Goal: Information Seeking & Learning: Find specific fact

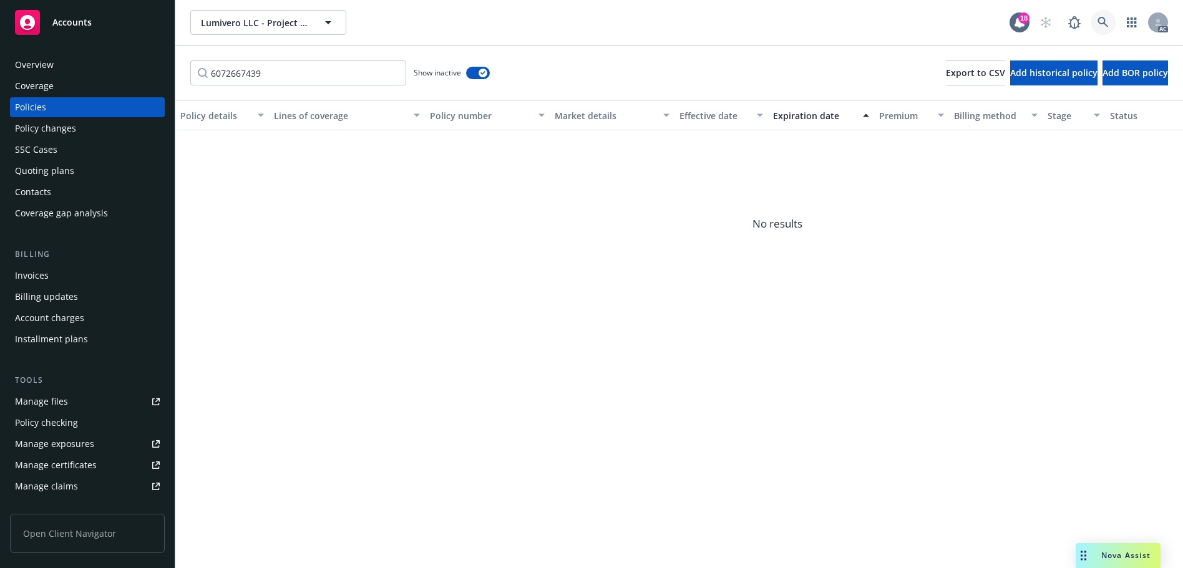
click at [1112, 19] on link at bounding box center [1103, 22] width 25 height 25
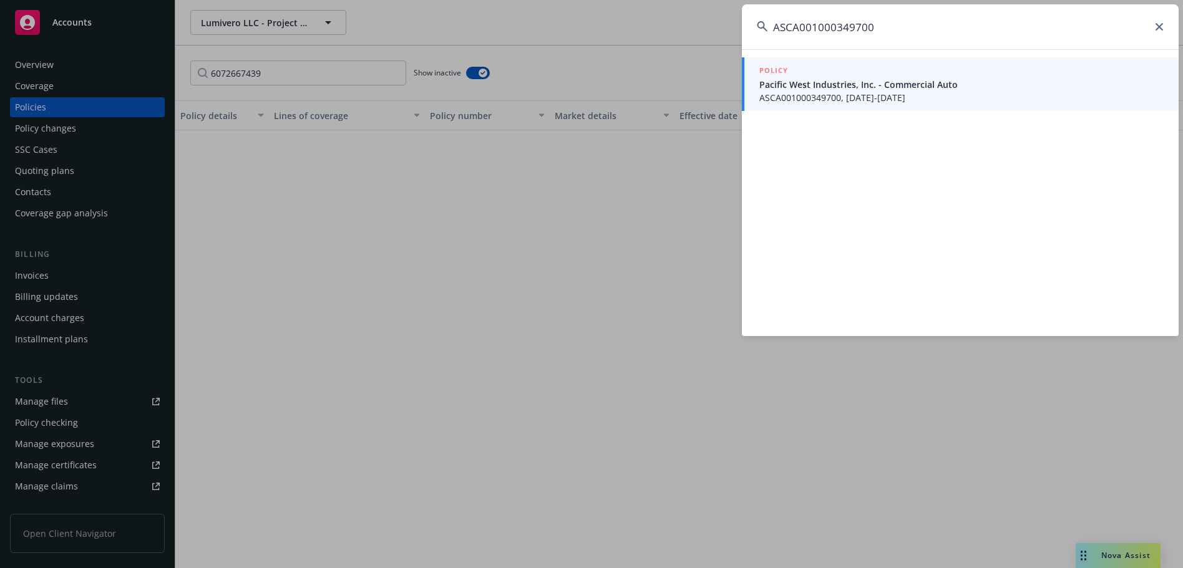
type input "ASCA001000349700"
click at [806, 100] on span "ASCA001000349700, [DATE]-[DATE]" at bounding box center [961, 97] width 404 height 13
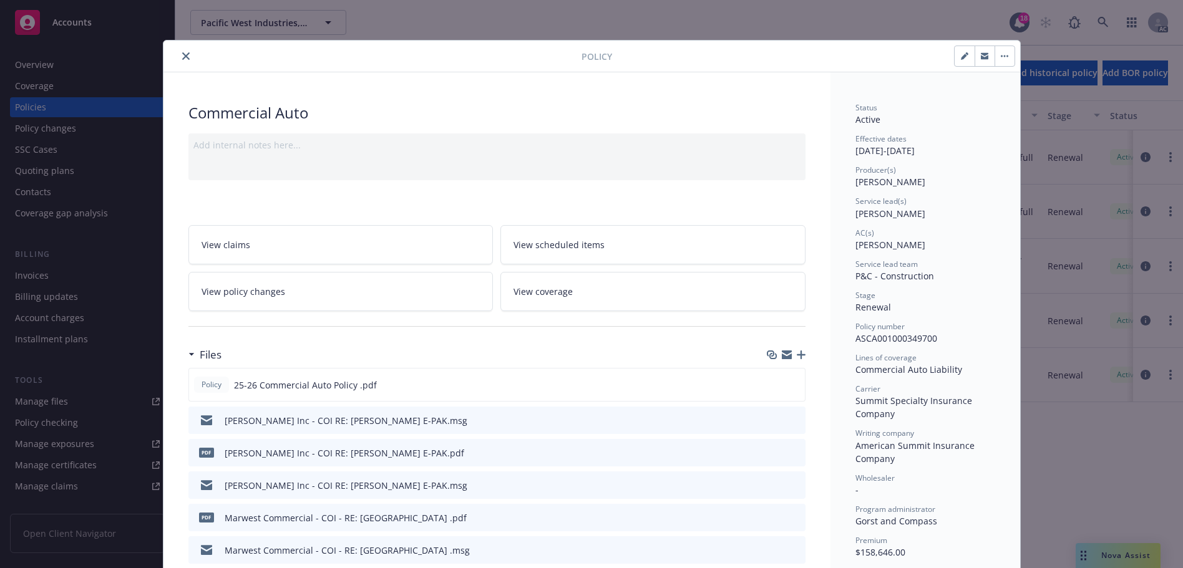
click at [905, 341] on span "ASCA001000349700" at bounding box center [897, 339] width 82 height 12
copy span "ASCA001000349700"
click at [182, 57] on icon "close" at bounding box center [185, 55] width 7 height 7
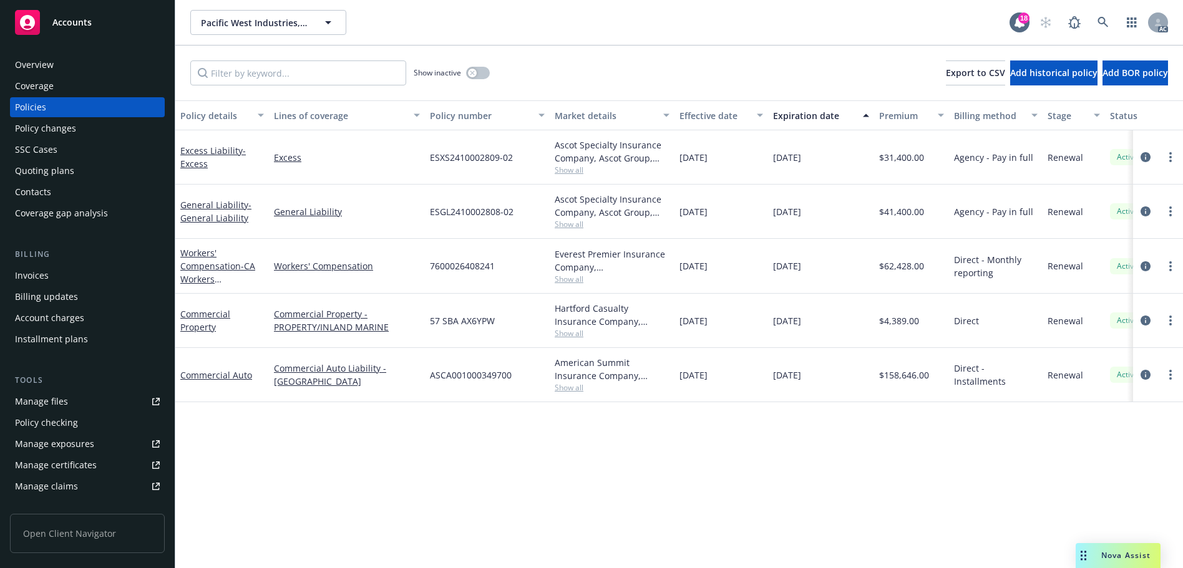
click at [74, 61] on div "Overview" at bounding box center [87, 65] width 145 height 20
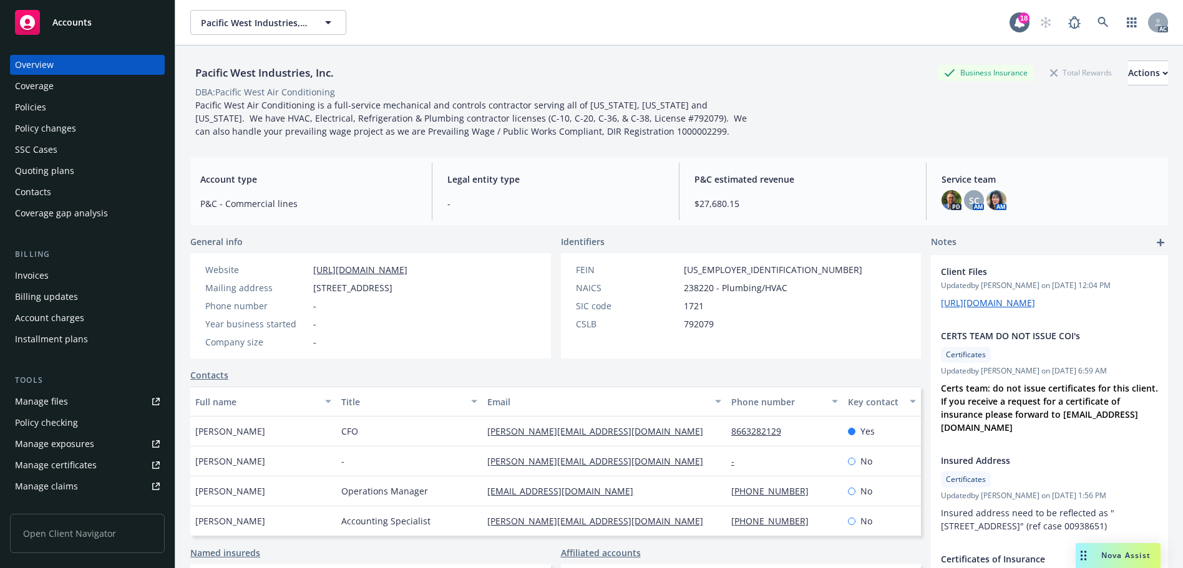
click at [41, 117] on div "Overview Coverage Policies Policy changes SSC Cases Quoting plans Contacts Cove…" at bounding box center [87, 139] width 155 height 168
click at [41, 107] on div "Policies" at bounding box center [30, 107] width 31 height 20
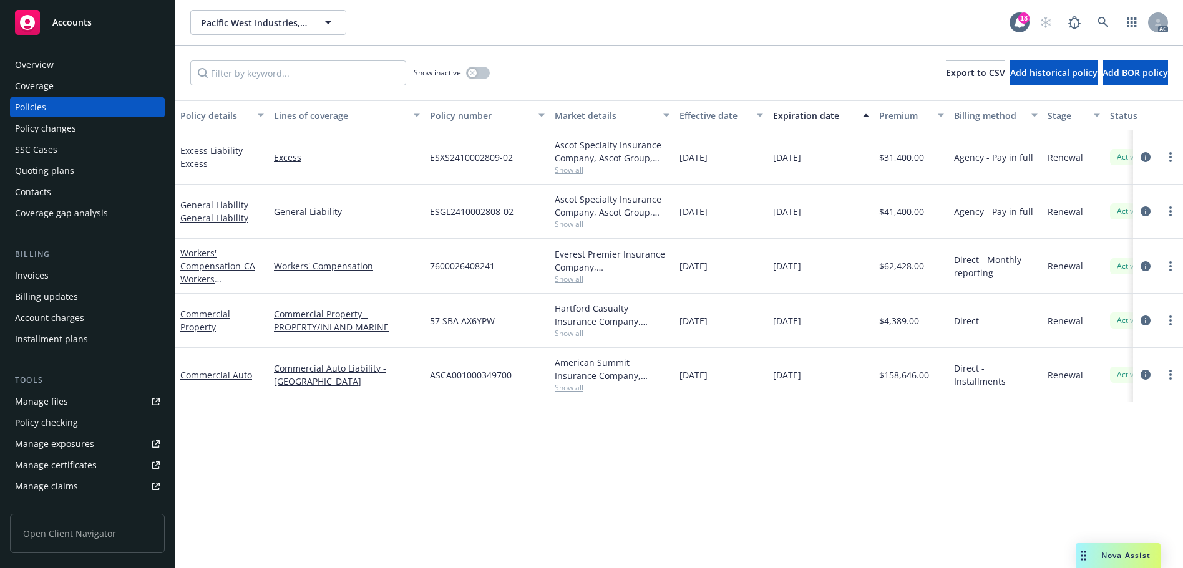
click at [484, 370] on span "ASCA001000349700" at bounding box center [471, 375] width 82 height 13
copy span "ASCA001000349700"
click at [90, 130] on div "Policy changes" at bounding box center [87, 129] width 145 height 20
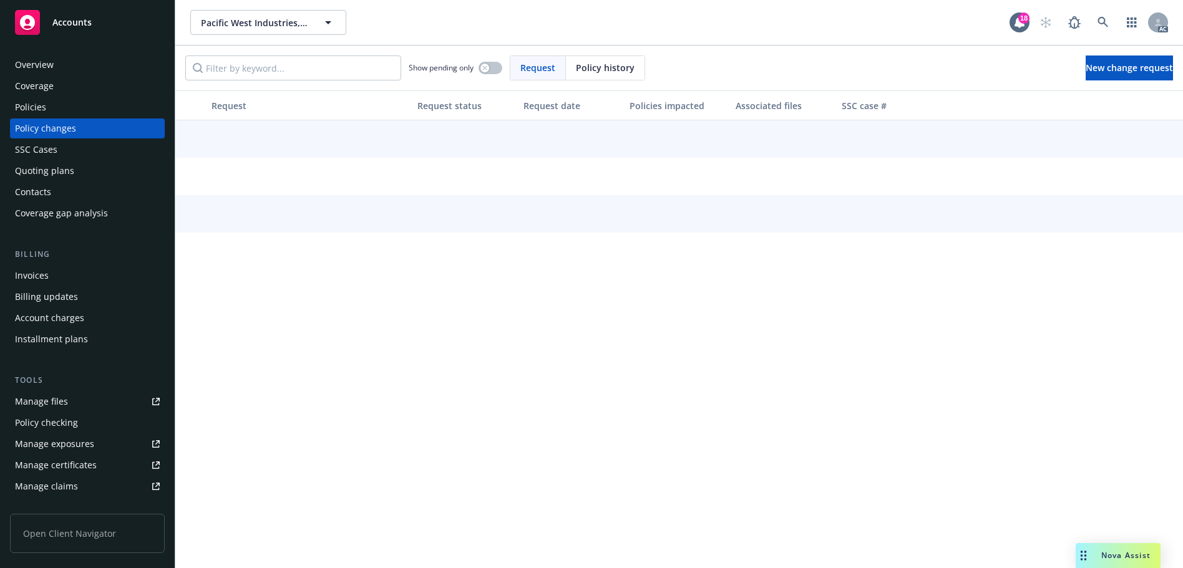
drag, startPoint x: 582, startPoint y: 66, endPoint x: 573, endPoint y: 66, distance: 8.7
click at [578, 66] on span "Policy history" at bounding box center [605, 67] width 59 height 13
click at [288, 71] on input "Filter by keyword..." at bounding box center [293, 68] width 216 height 25
paste input "ASCA001000349700"
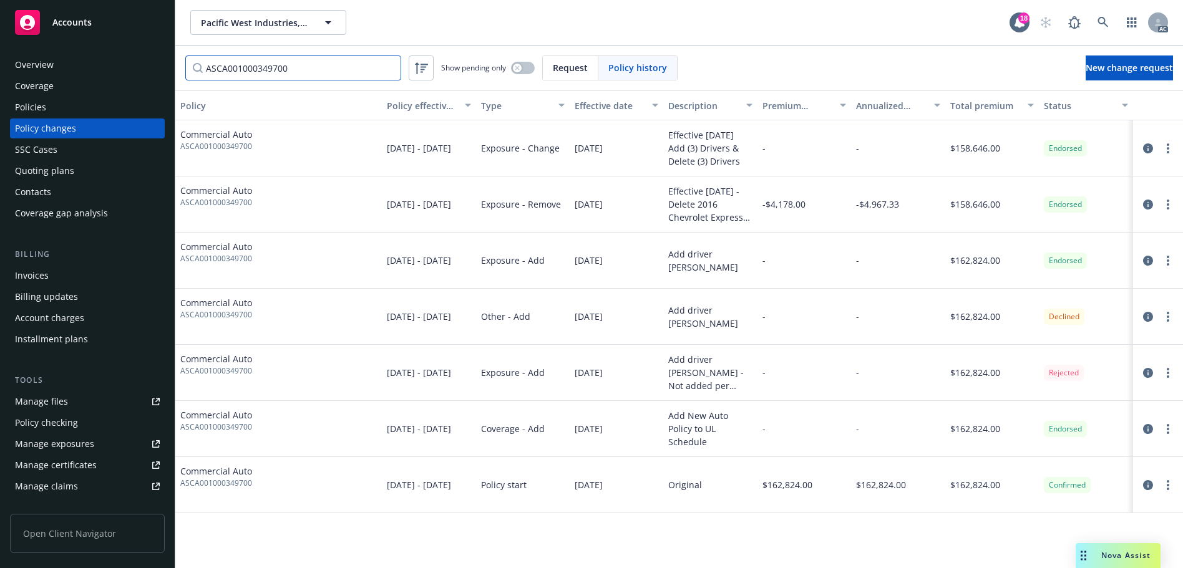
type input "ASCA001000349700"
click at [72, 63] on div "Overview" at bounding box center [87, 65] width 145 height 20
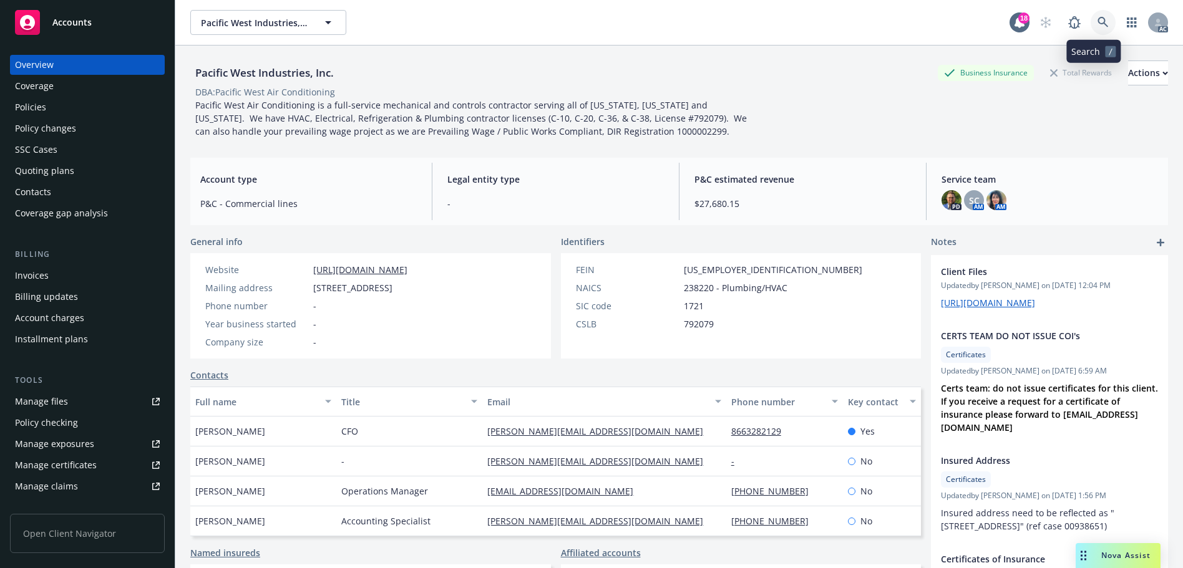
click at [1095, 32] on link at bounding box center [1103, 22] width 25 height 25
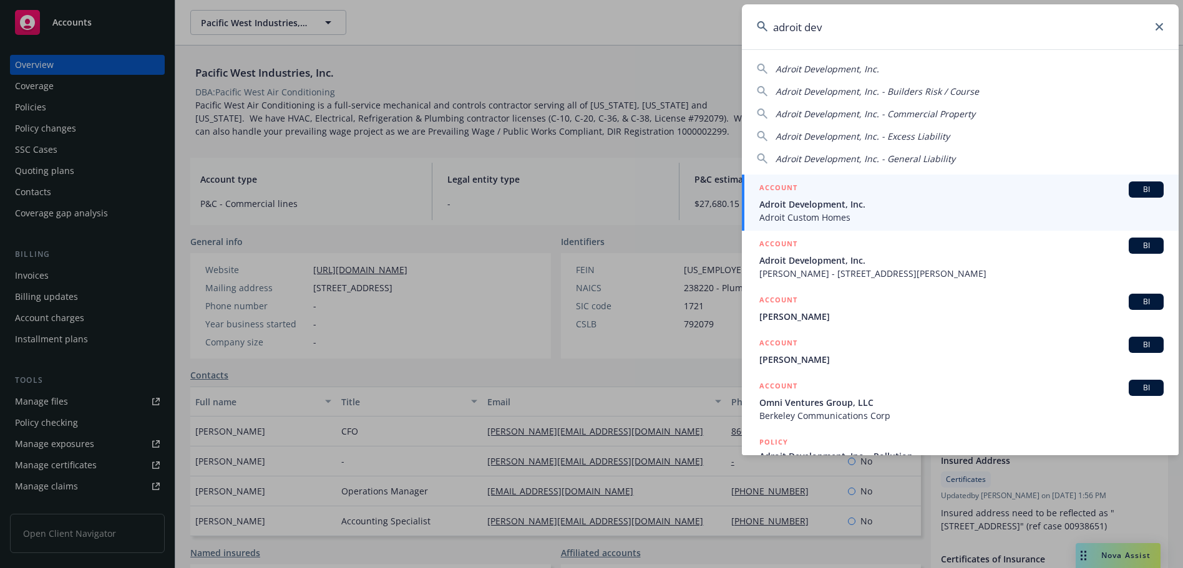
type input "adroit dev"
click at [887, 210] on span "Adroit Development, Inc." at bounding box center [961, 204] width 404 height 13
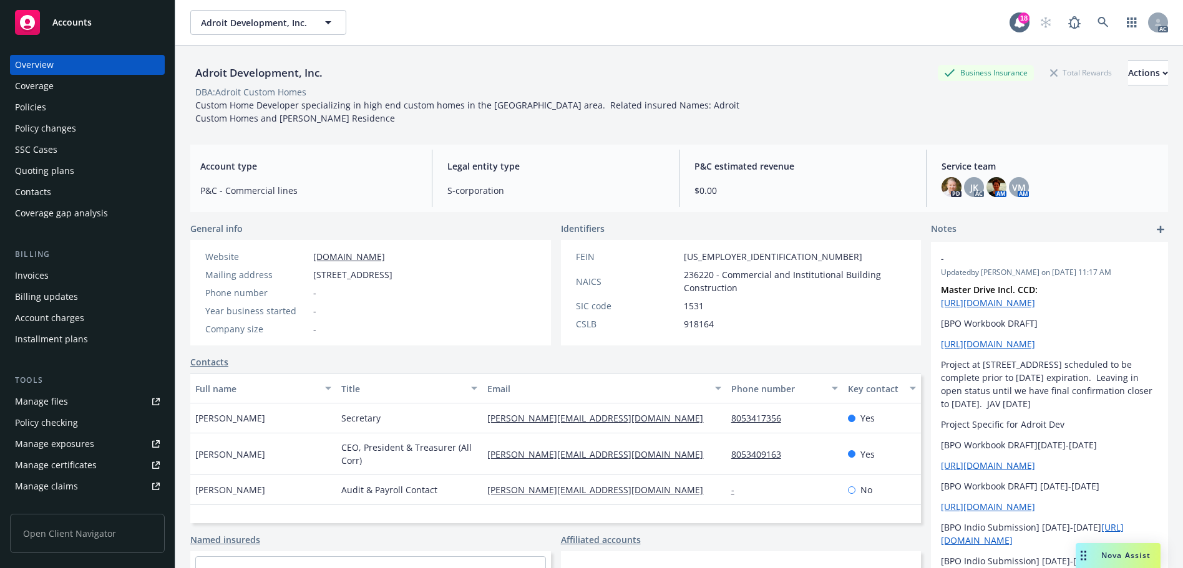
click at [67, 110] on div "Policies" at bounding box center [87, 107] width 145 height 20
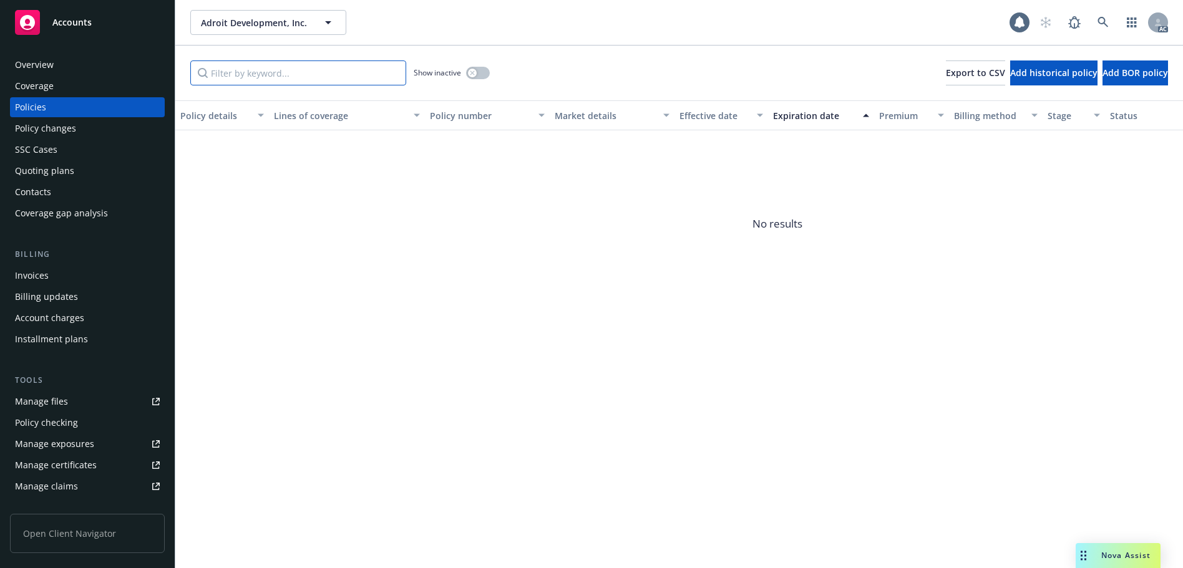
click at [298, 70] on input "Filter by keyword..." at bounding box center [298, 73] width 216 height 25
type input "3AA"
click at [477, 69] on button "button" at bounding box center [478, 73] width 24 height 12
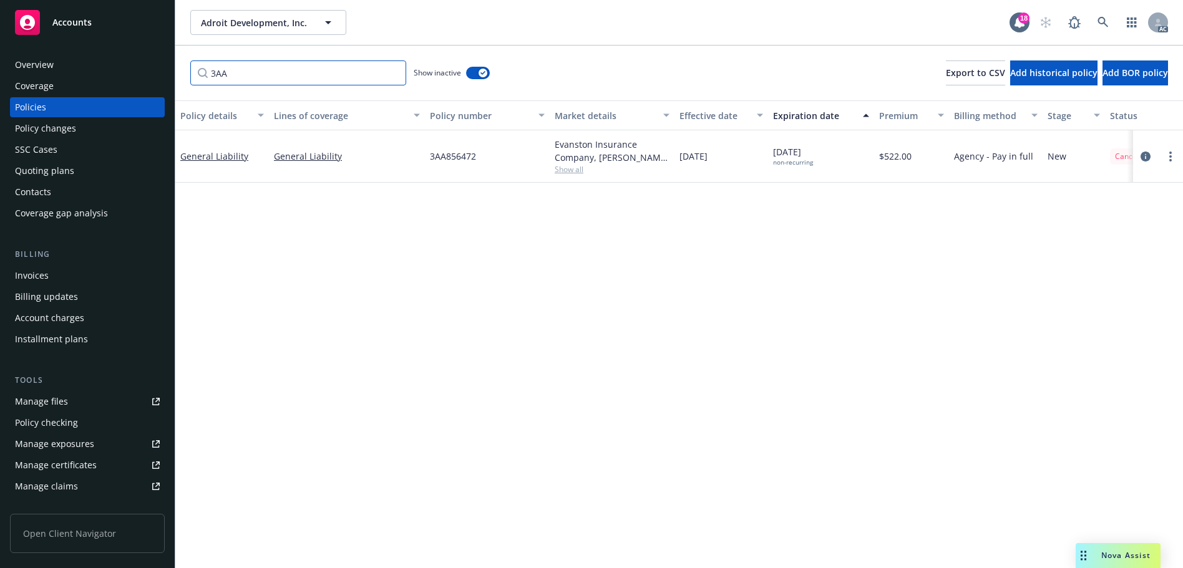
click at [316, 79] on input "3AA" at bounding box center [298, 73] width 216 height 25
click at [456, 160] on span "3AA856472" at bounding box center [453, 156] width 46 height 13
copy span "3AA856472"
click at [63, 63] on div "Overview" at bounding box center [87, 65] width 145 height 20
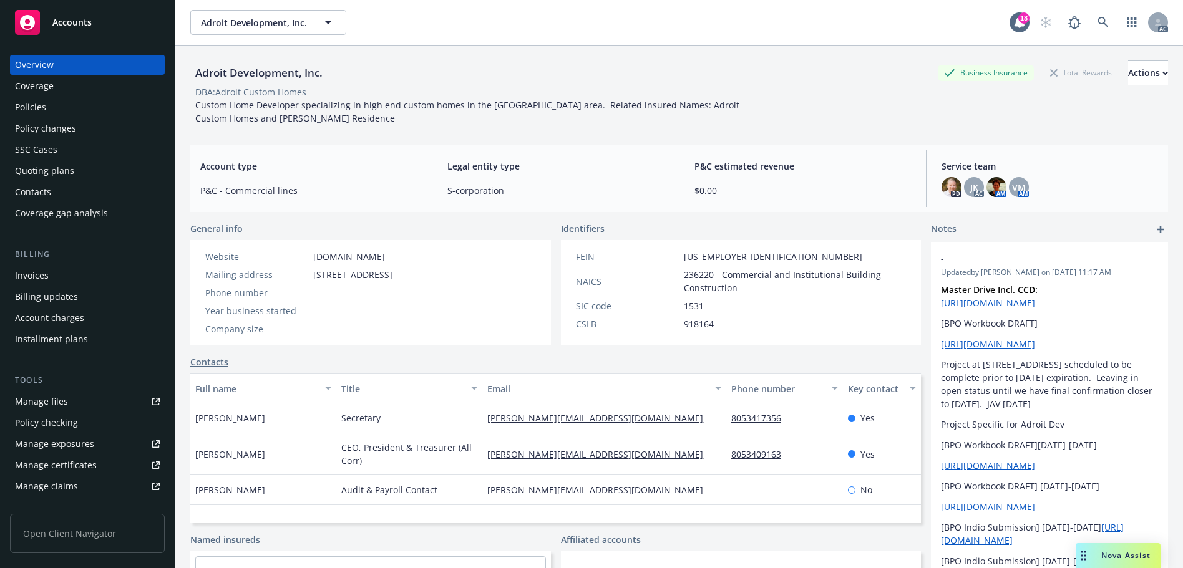
click at [231, 91] on div "DBA: Adroit Custom Homes" at bounding box center [250, 91] width 111 height 13
copy div "Adroit"
click at [1095, 16] on link at bounding box center [1103, 22] width 25 height 25
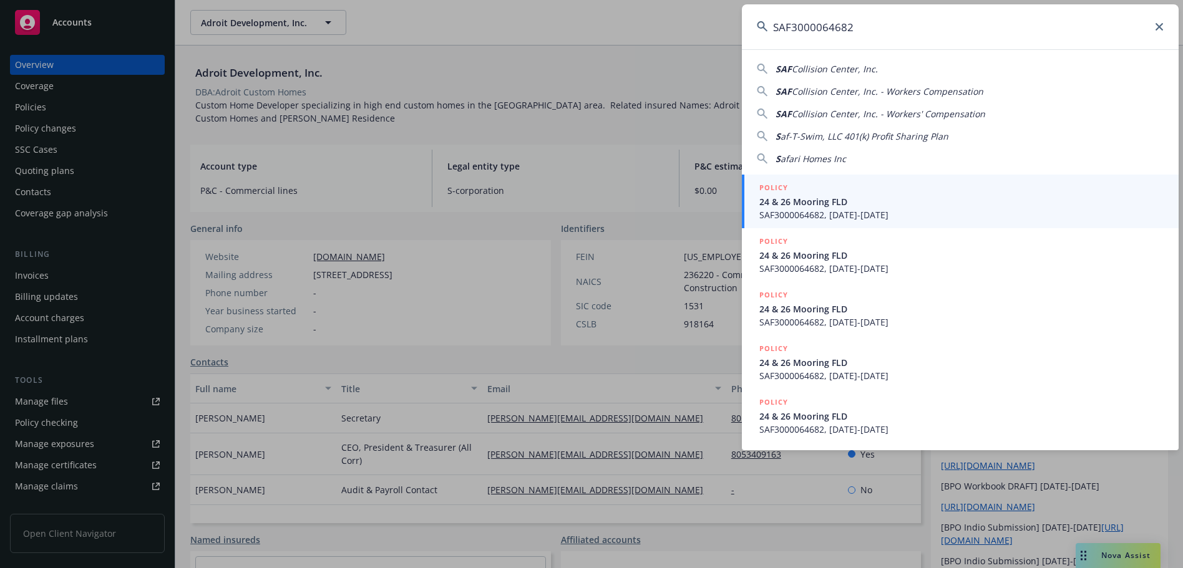
type input "SAF3000064682"
click at [851, 187] on div "POLICY" at bounding box center [961, 189] width 404 height 14
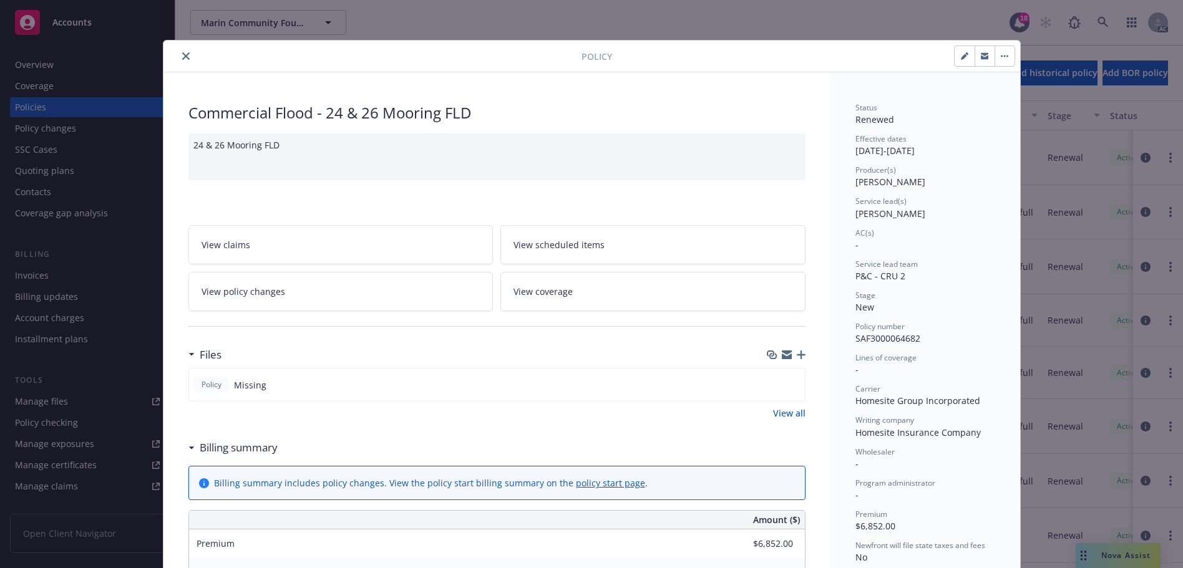
click at [182, 53] on icon "close" at bounding box center [185, 55] width 7 height 7
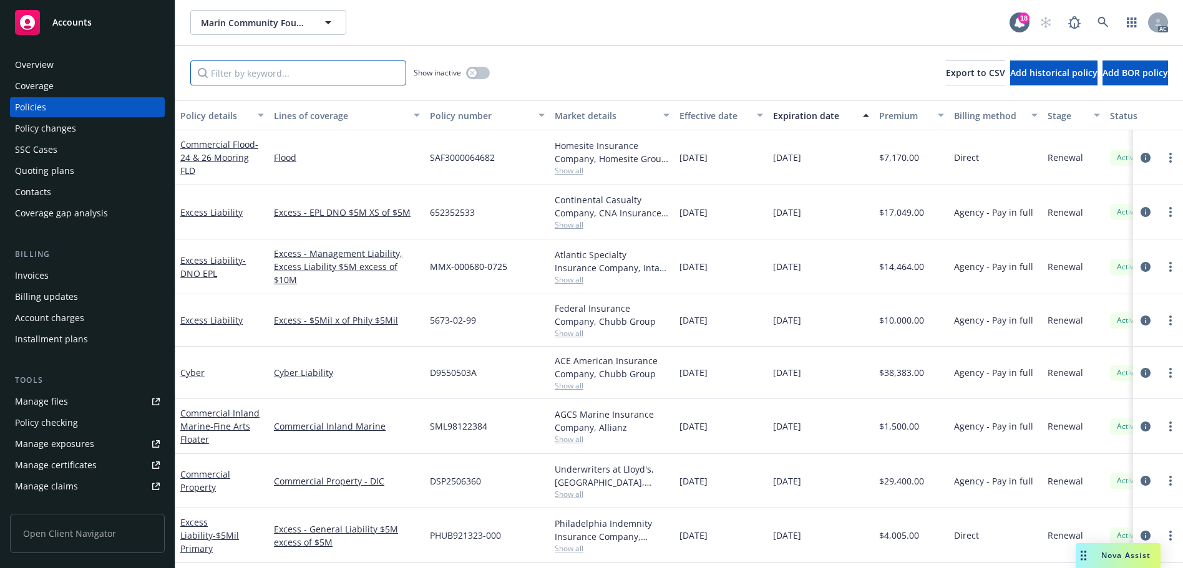
click at [269, 79] on input "Filter by keyword..." at bounding box center [298, 73] width 216 height 25
paste input "SAF3000064682"
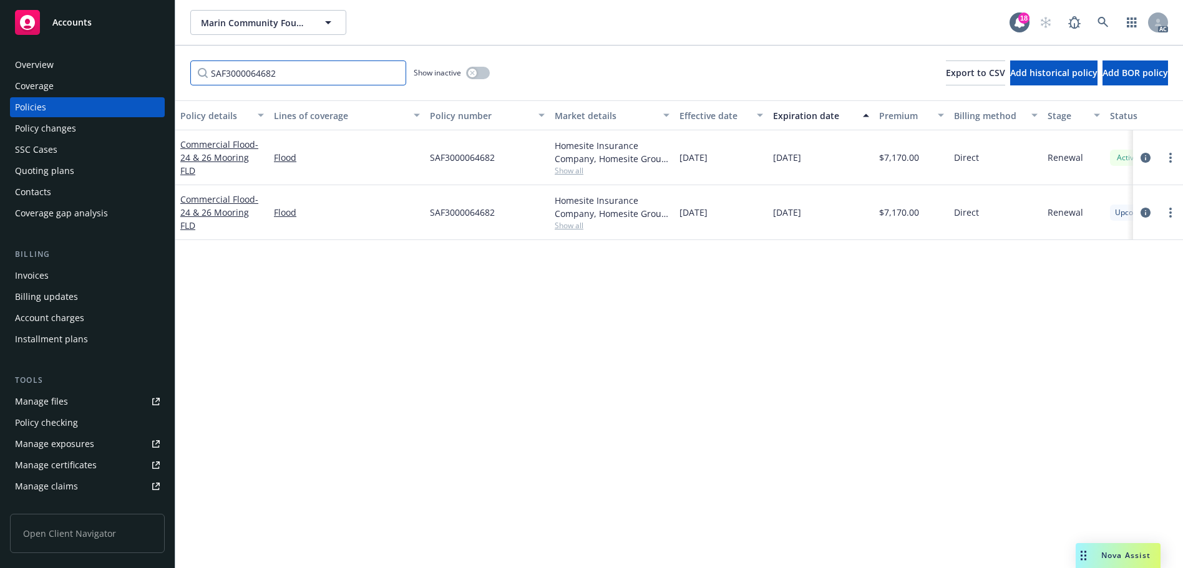
type input "SAF3000064682"
click at [1110, 15] on link at bounding box center [1103, 22] width 25 height 25
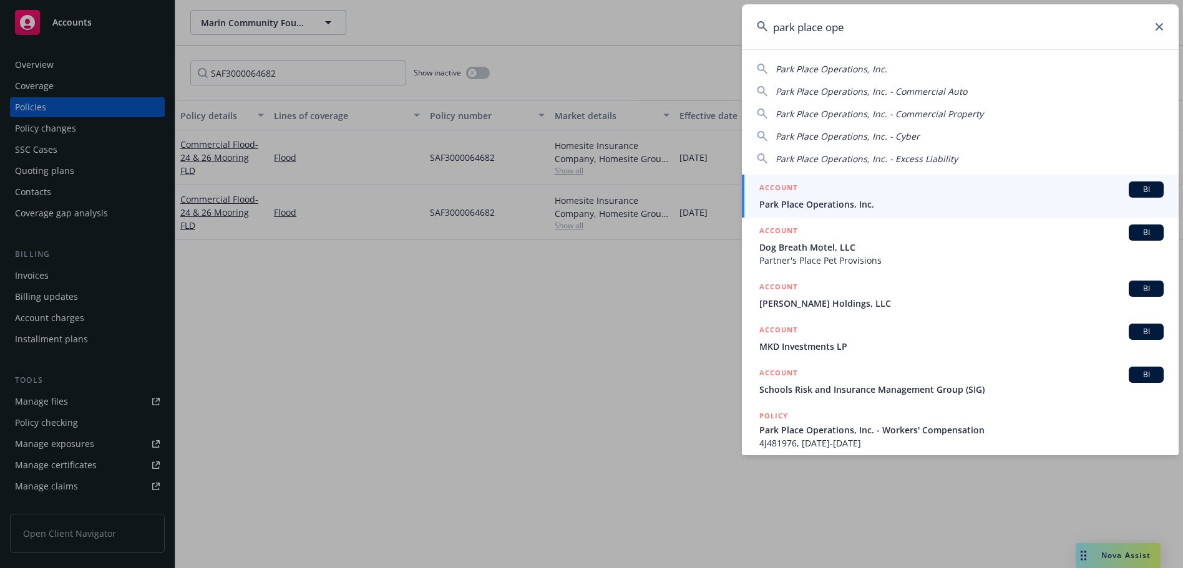
type input "park place ope"
click at [850, 202] on span "Park Place Operations, Inc." at bounding box center [961, 204] width 404 height 13
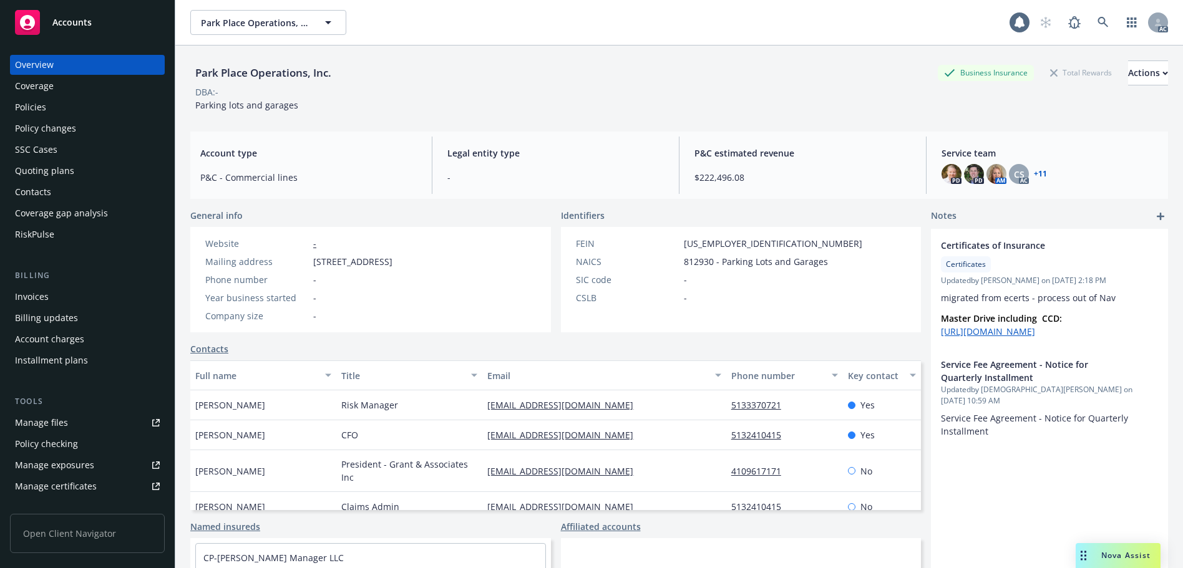
click at [44, 106] on div "Policies" at bounding box center [30, 107] width 31 height 20
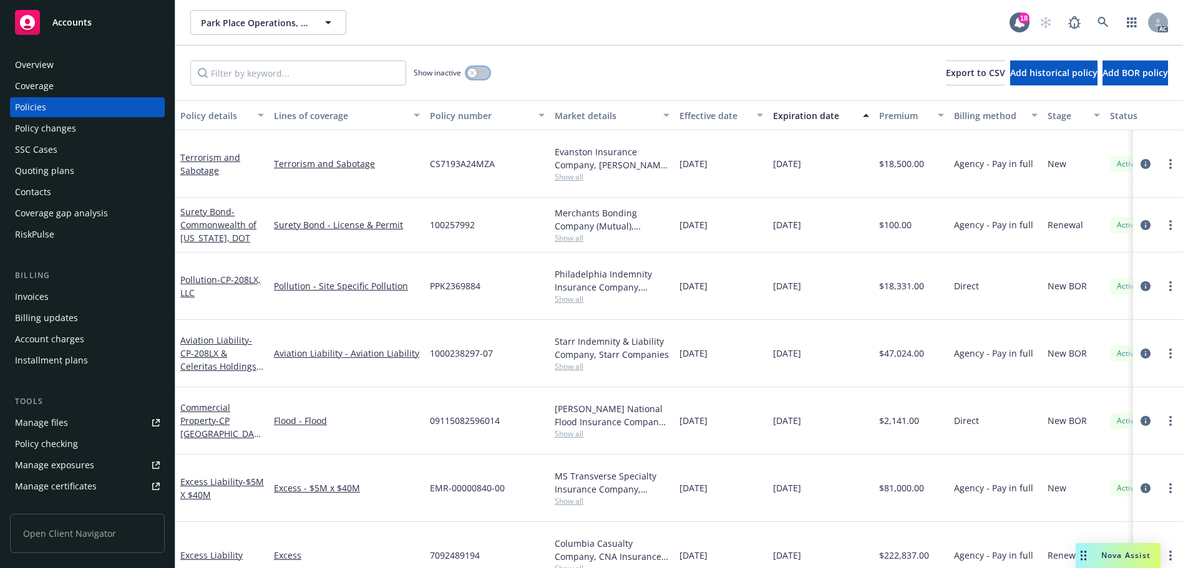
click at [479, 71] on button "button" at bounding box center [478, 73] width 24 height 12
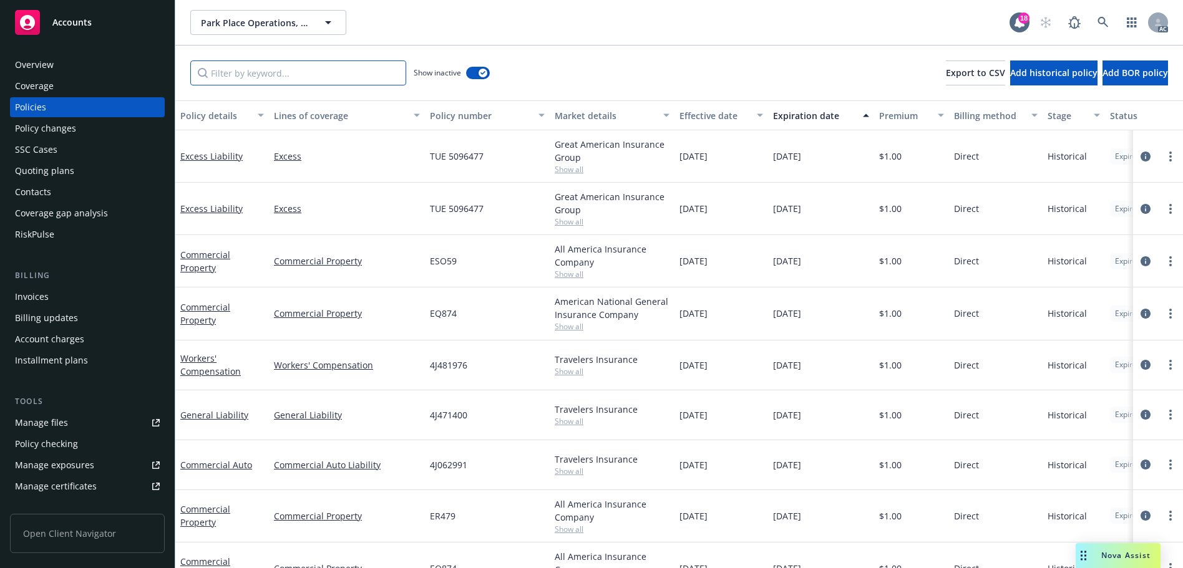
click at [314, 72] on input "Filter by keyword..." at bounding box center [298, 73] width 216 height 25
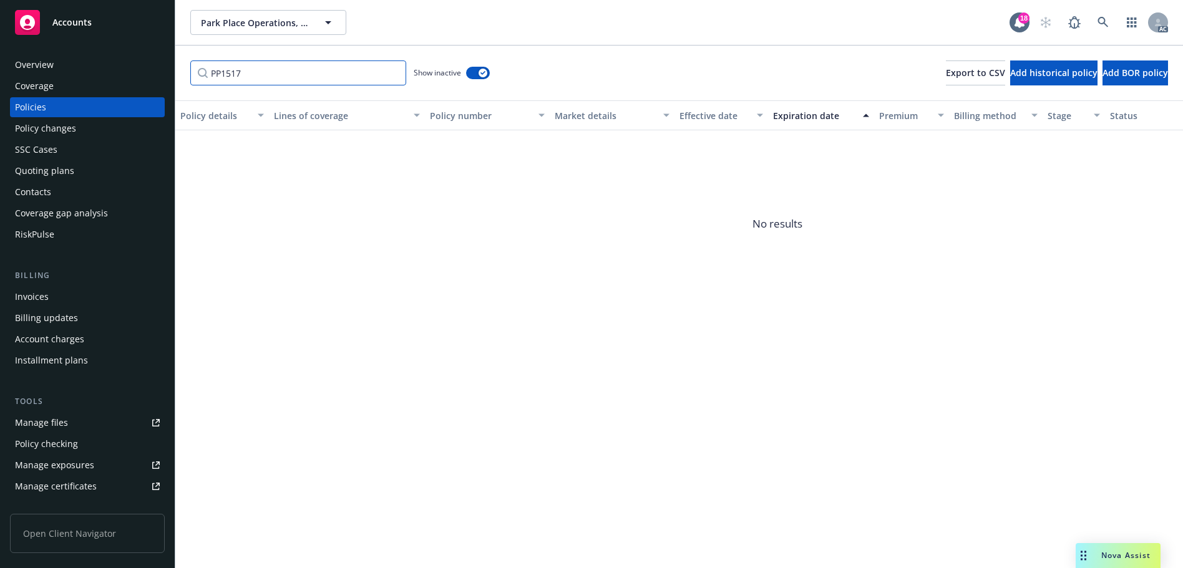
click at [370, 72] on input "PP1517" at bounding box center [298, 73] width 216 height 25
type input "PP"
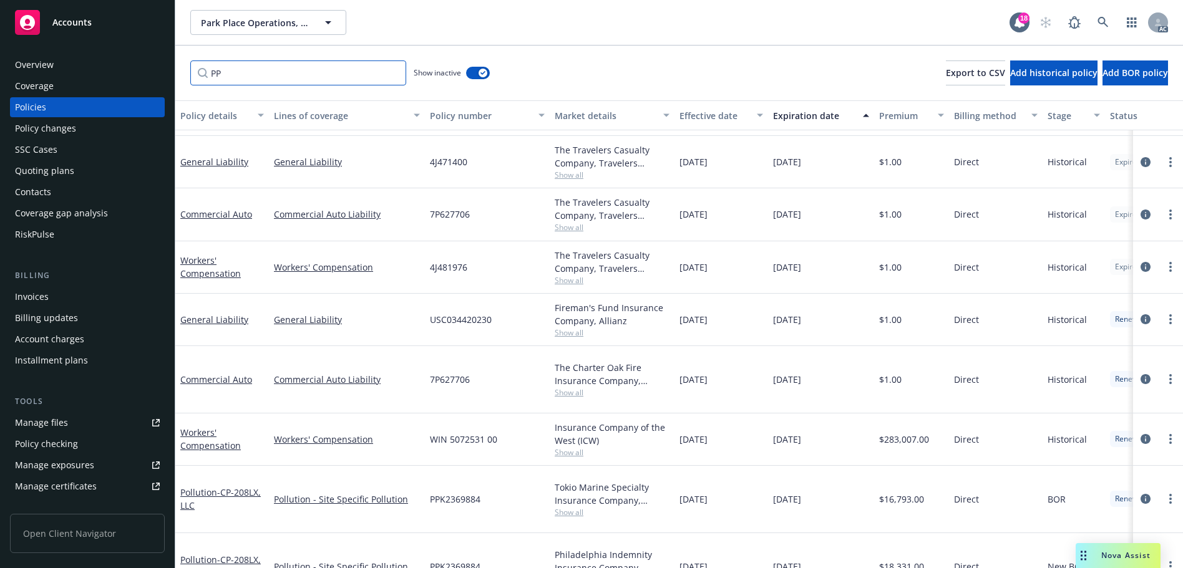
scroll to position [598, 0]
click at [391, 71] on input "PP" at bounding box center [298, 73] width 216 height 25
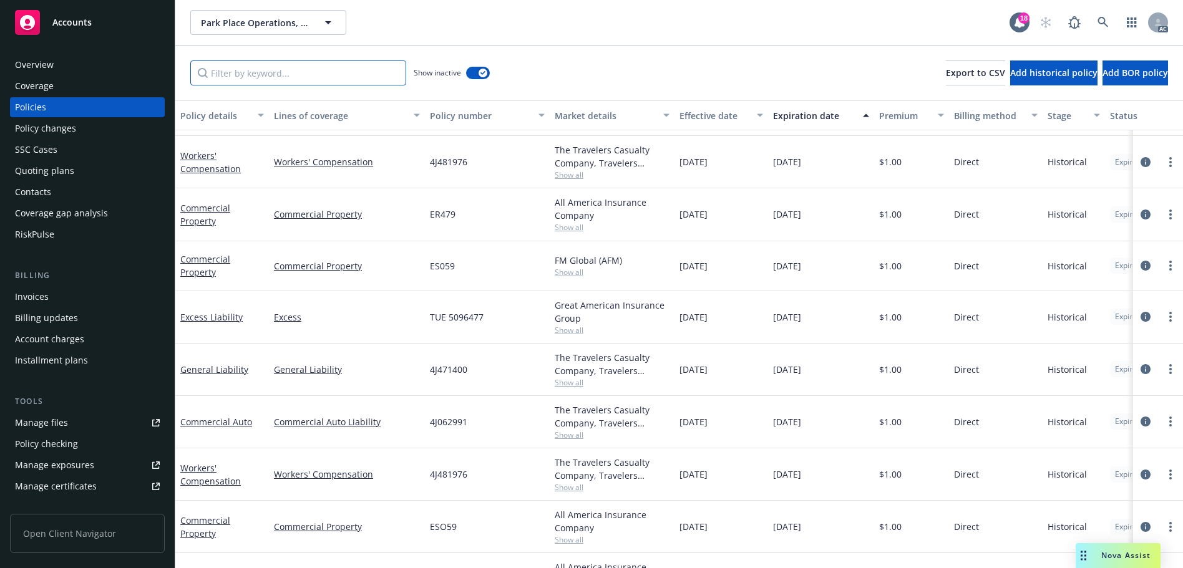
scroll to position [593, 0]
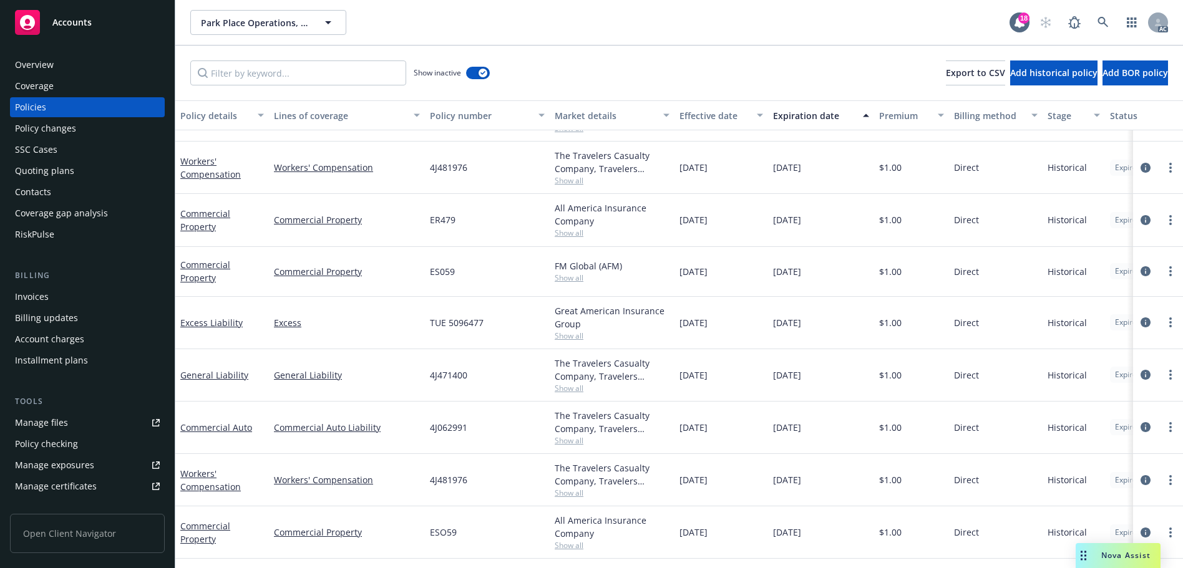
click at [580, 116] on div "Market details" at bounding box center [605, 115] width 101 height 13
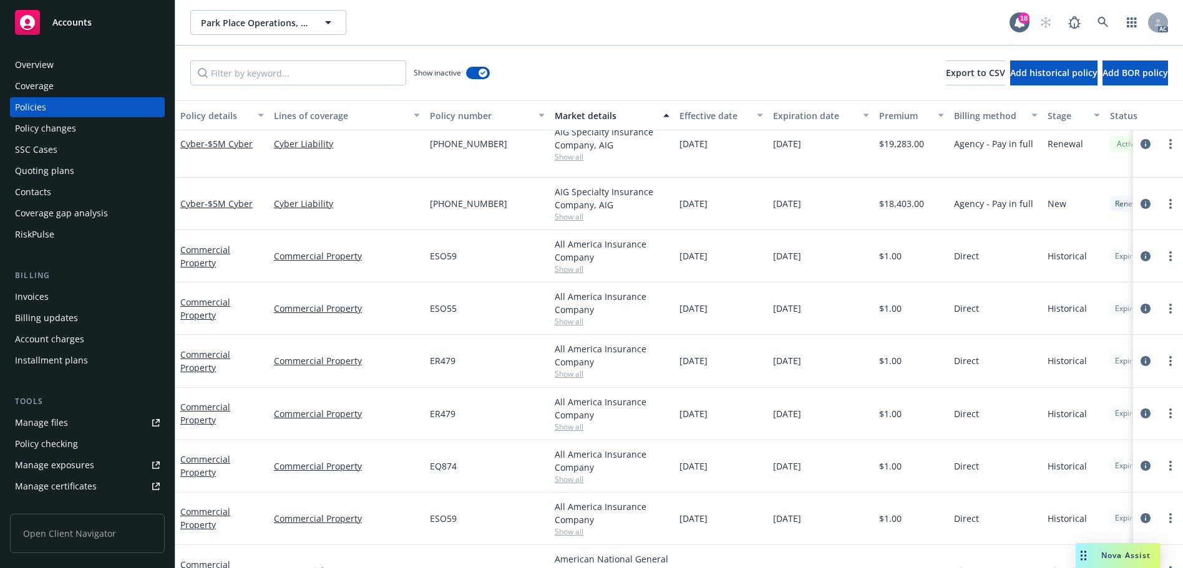
scroll to position [0, 0]
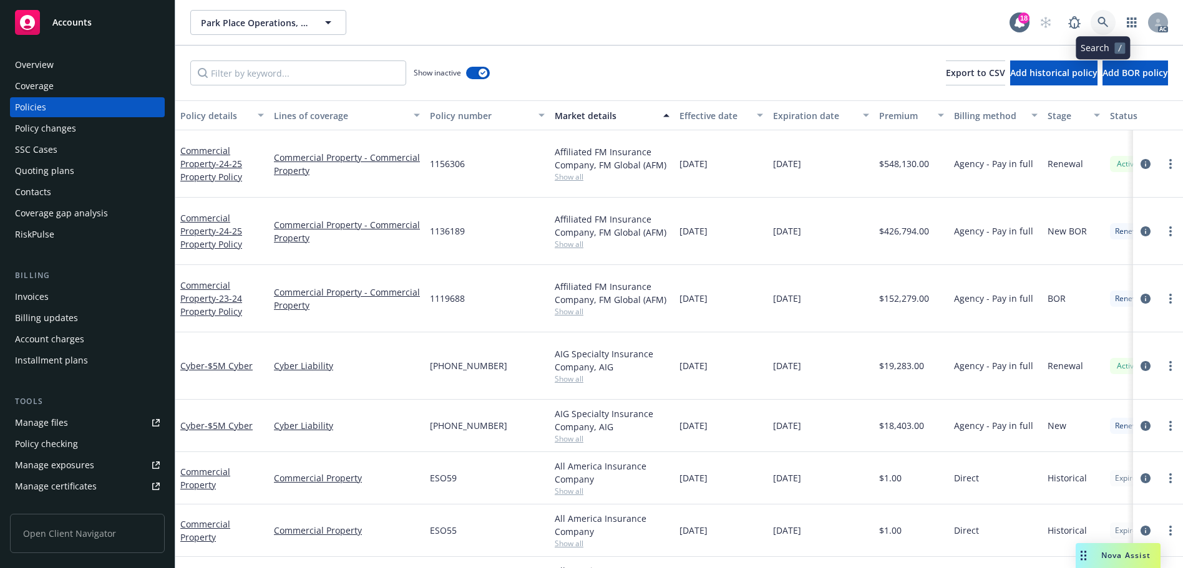
click at [1107, 24] on icon at bounding box center [1103, 22] width 11 height 11
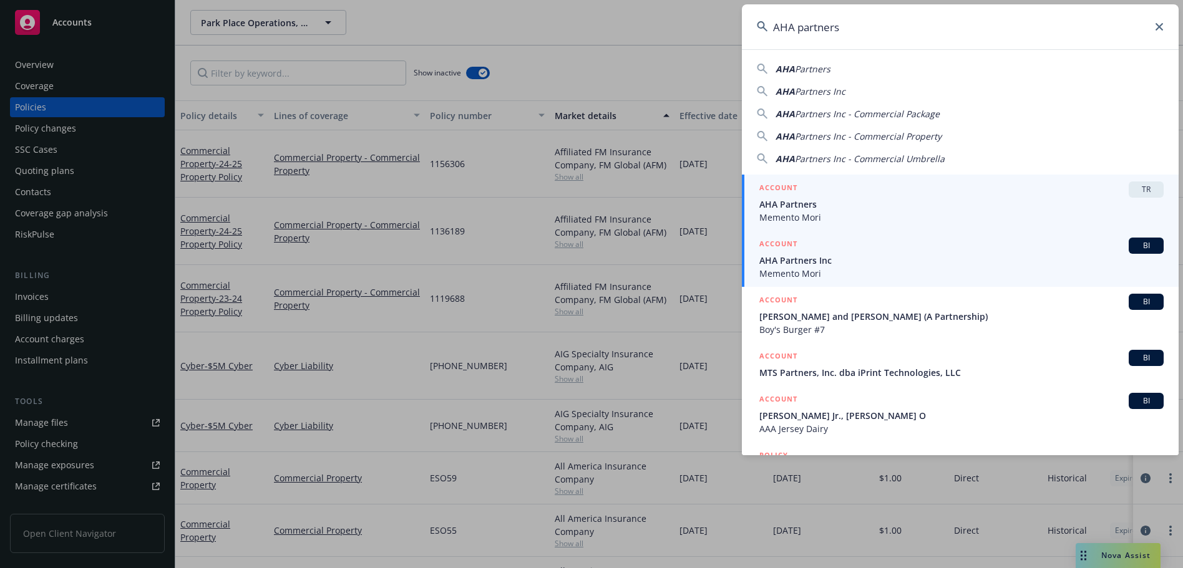
type input "AHA partners"
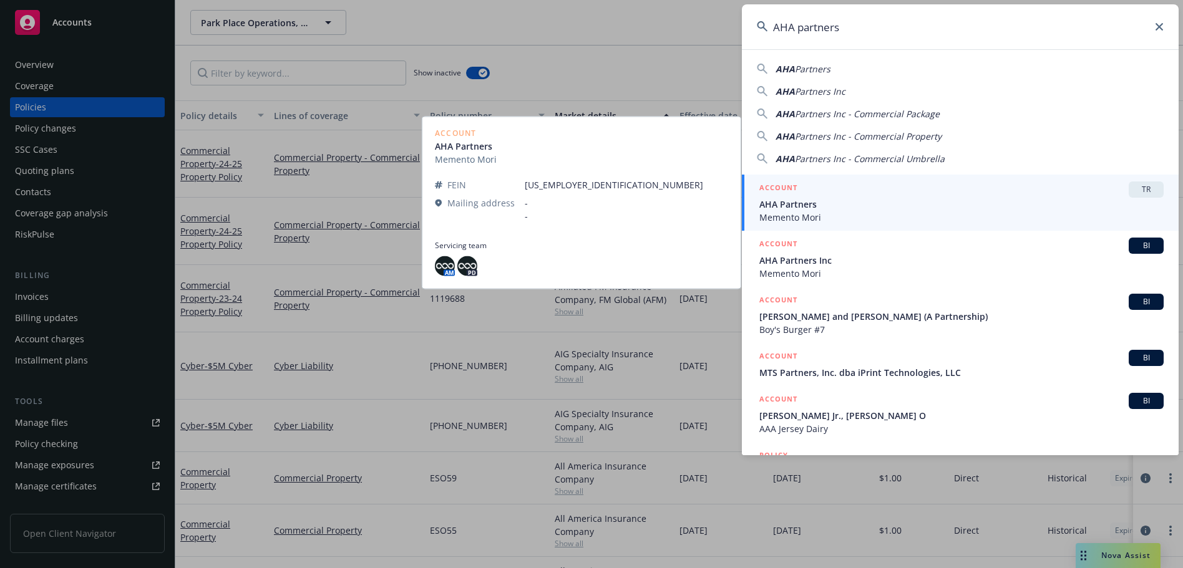
click at [844, 260] on span "AHA Partners Inc" at bounding box center [961, 260] width 404 height 13
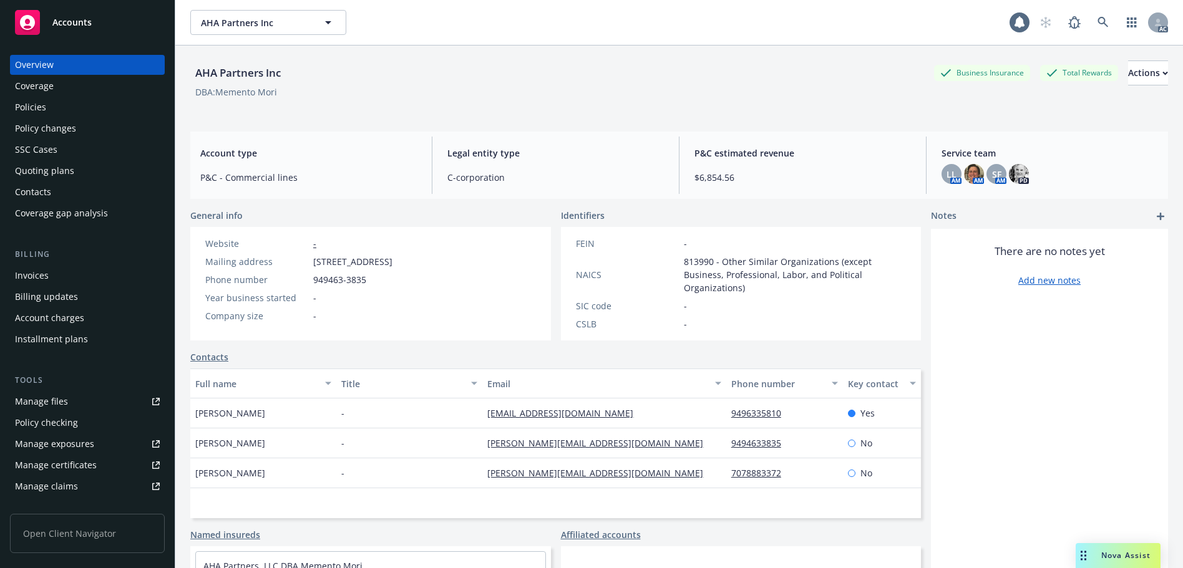
click at [67, 112] on div "Policies" at bounding box center [87, 107] width 145 height 20
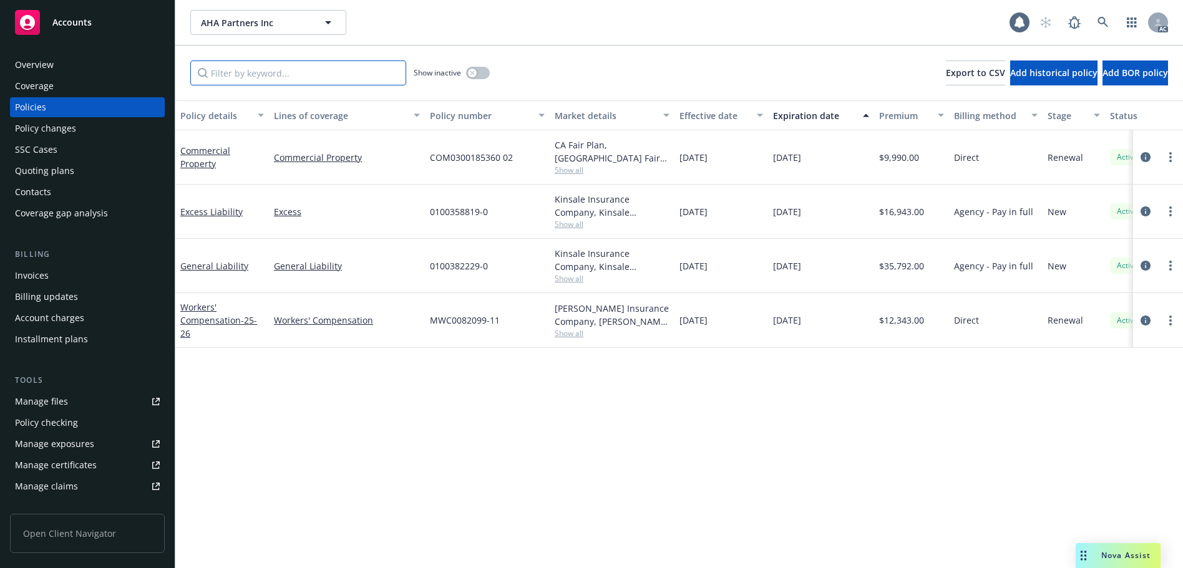
click at [318, 69] on input "Filter by keyword..." at bounding box center [298, 73] width 216 height 25
click at [471, 320] on span "MWC0082099-11" at bounding box center [465, 320] width 70 height 13
copy span "MWC0082099"
click at [1097, 26] on link at bounding box center [1103, 22] width 25 height 25
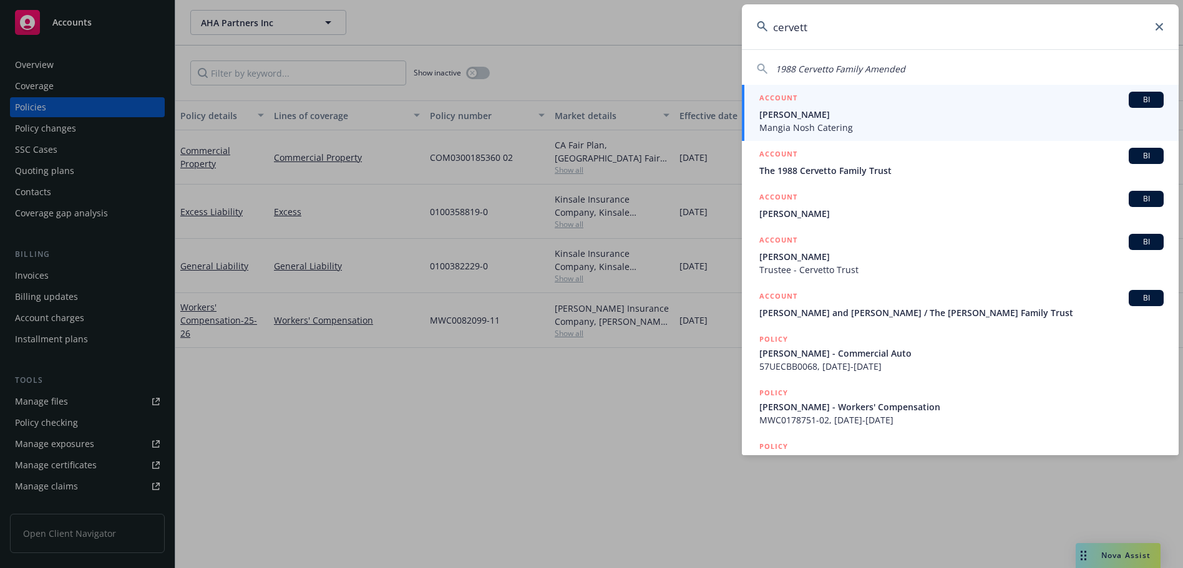
type input "cervett"
click at [836, 127] on span "Mangia Nosh Catering" at bounding box center [961, 127] width 404 height 13
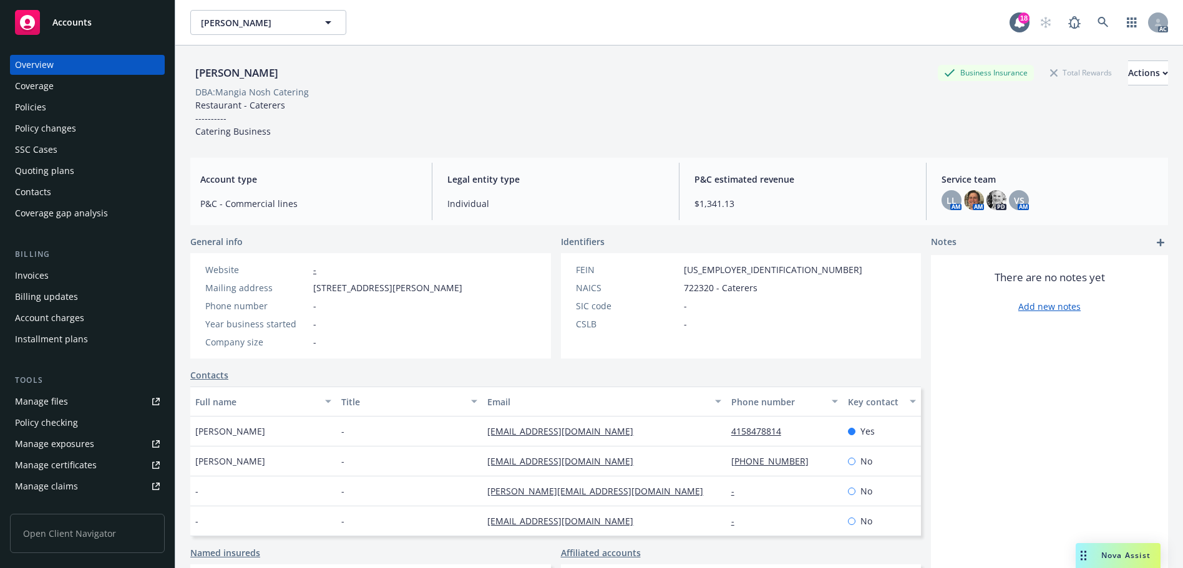
click at [126, 108] on div "Policies" at bounding box center [87, 107] width 145 height 20
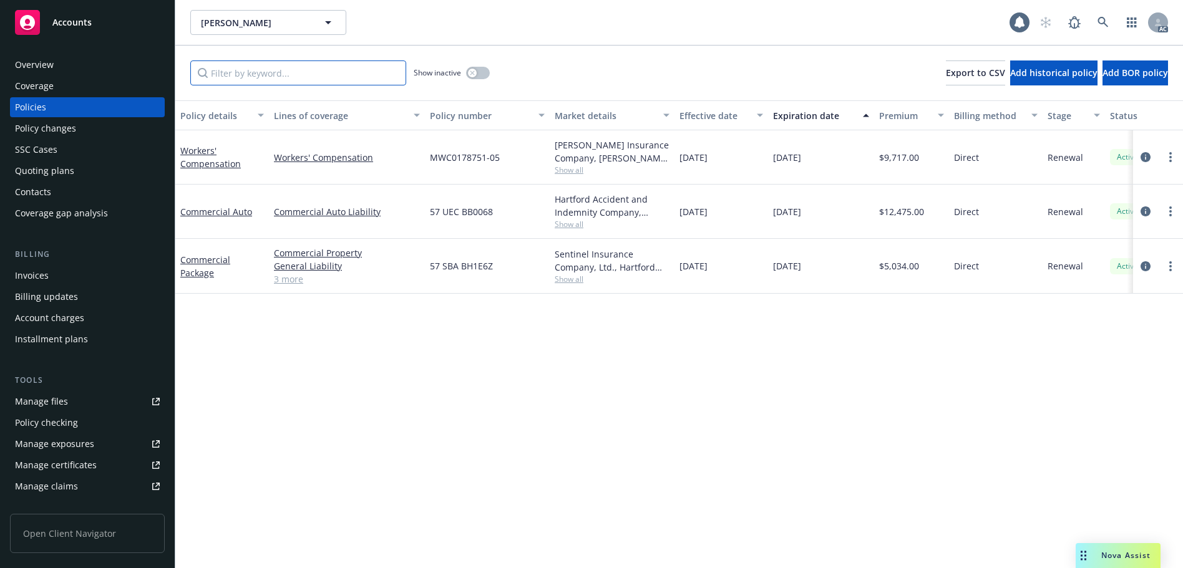
click at [268, 74] on input "Filter by keyword..." at bounding box center [298, 73] width 216 height 25
click at [468, 159] on span "MWC0178751-05" at bounding box center [465, 157] width 70 height 13
copy span "MWC0178751"
click at [1108, 20] on icon at bounding box center [1103, 22] width 11 height 11
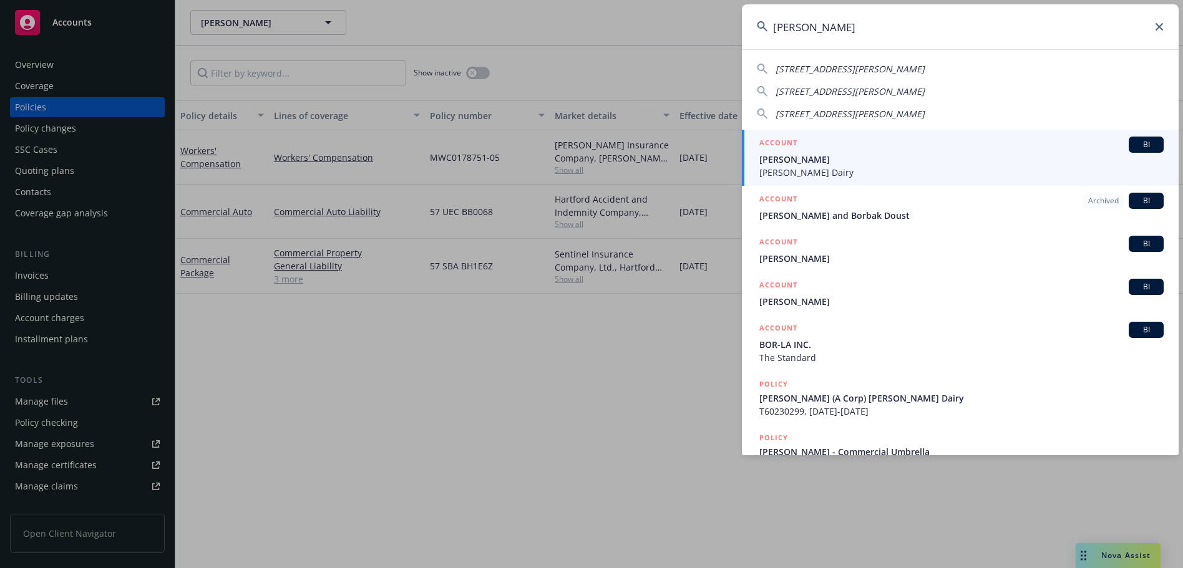
type input "[PERSON_NAME]"
click at [942, 160] on span "[PERSON_NAME]" at bounding box center [961, 159] width 404 height 13
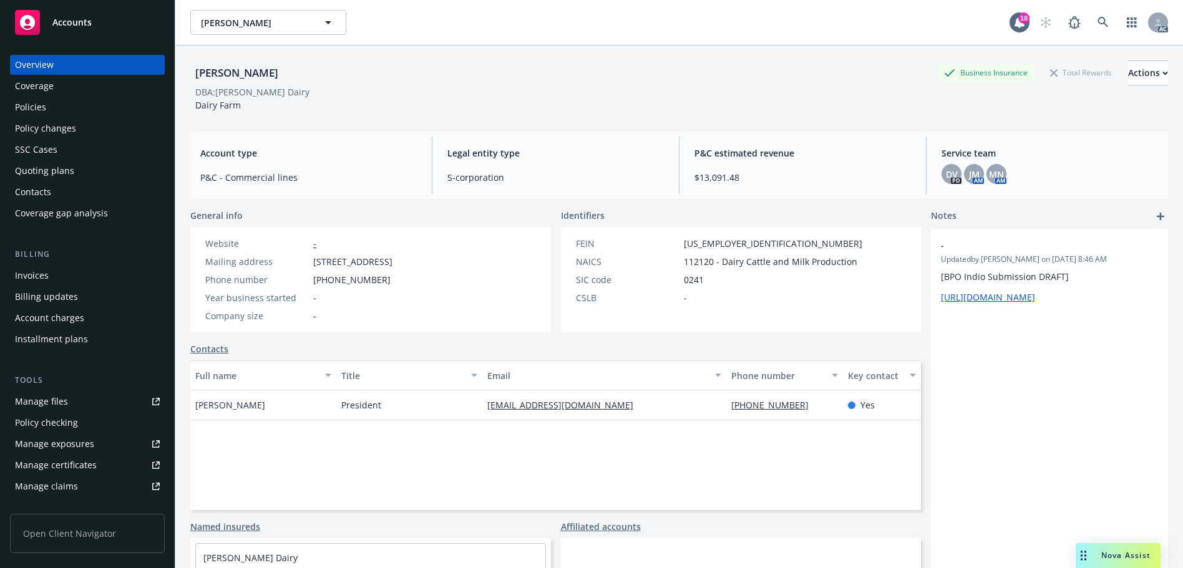
click at [77, 107] on div "Policies" at bounding box center [87, 107] width 145 height 20
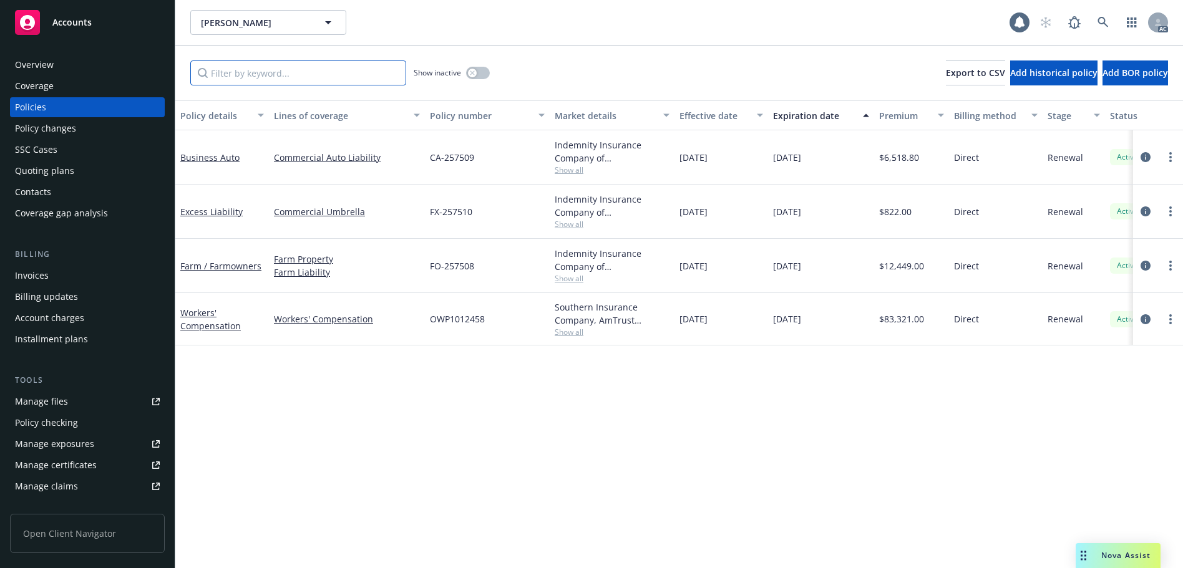
click at [314, 79] on input "Filter by keyword..." at bounding box center [298, 73] width 216 height 25
click at [1095, 20] on link at bounding box center [1103, 22] width 25 height 25
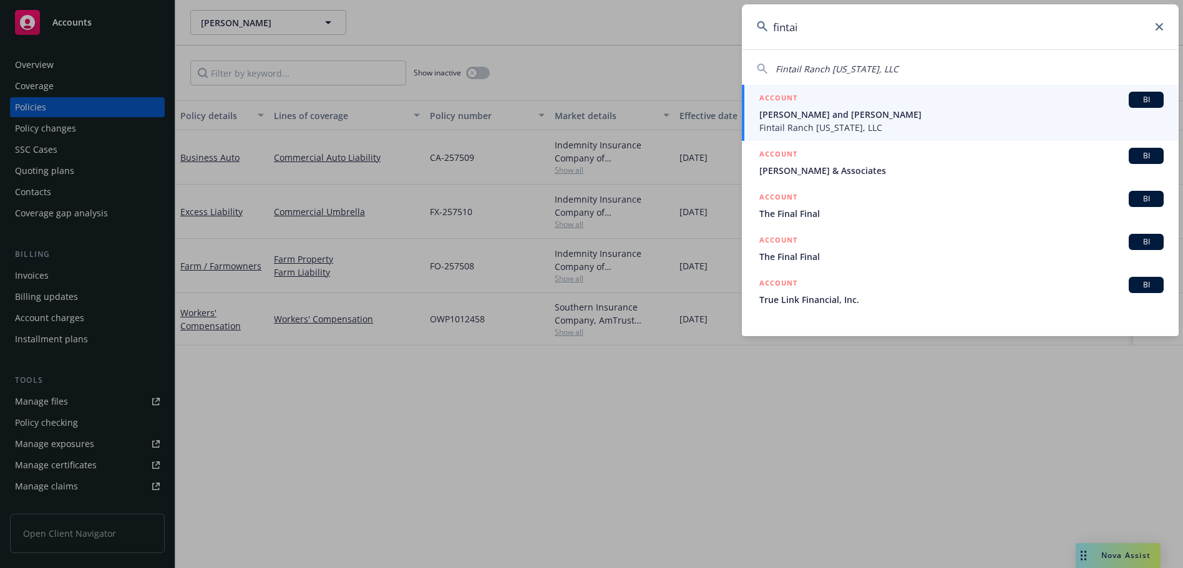
type input "fintai"
click at [867, 122] on span "Fintail Ranch [US_STATE], LLC" at bounding box center [961, 127] width 404 height 13
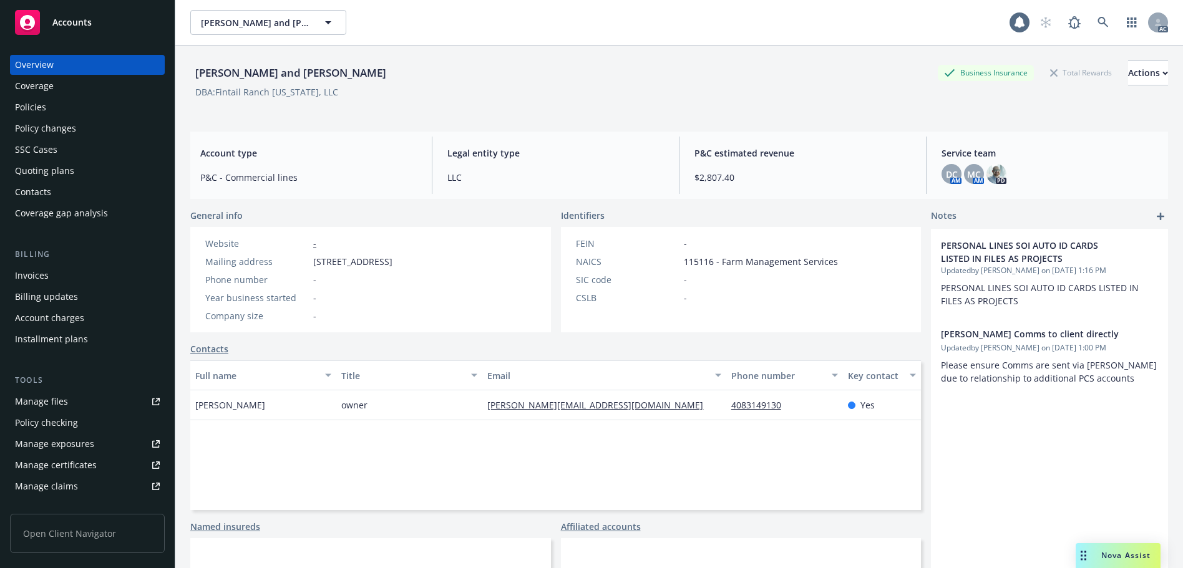
click at [65, 112] on div "Policies" at bounding box center [87, 107] width 145 height 20
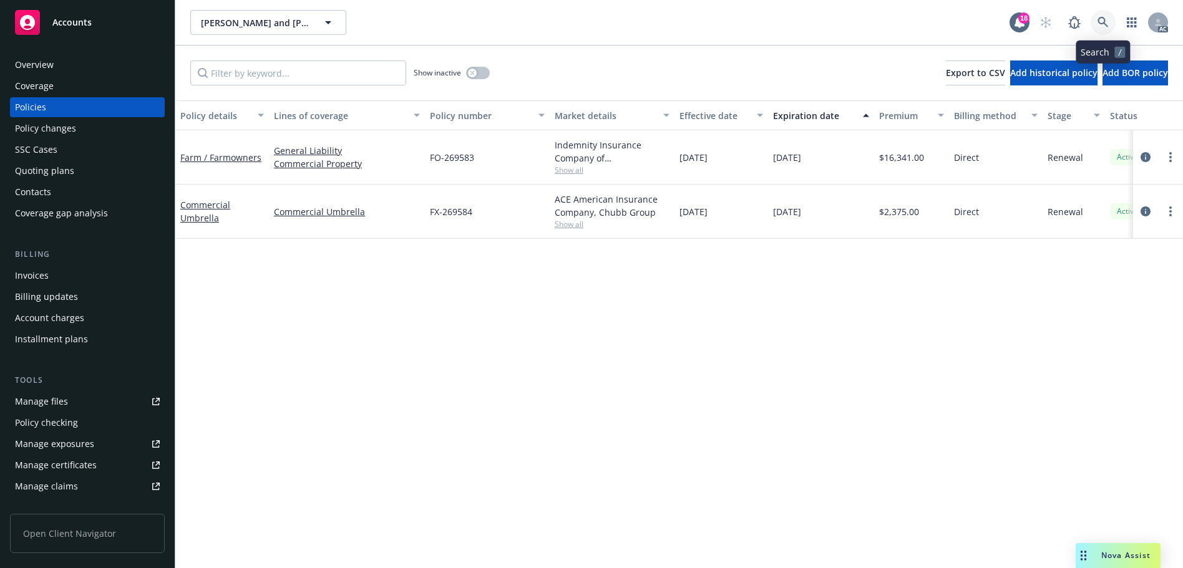
click at [1105, 22] on icon at bounding box center [1103, 22] width 11 height 11
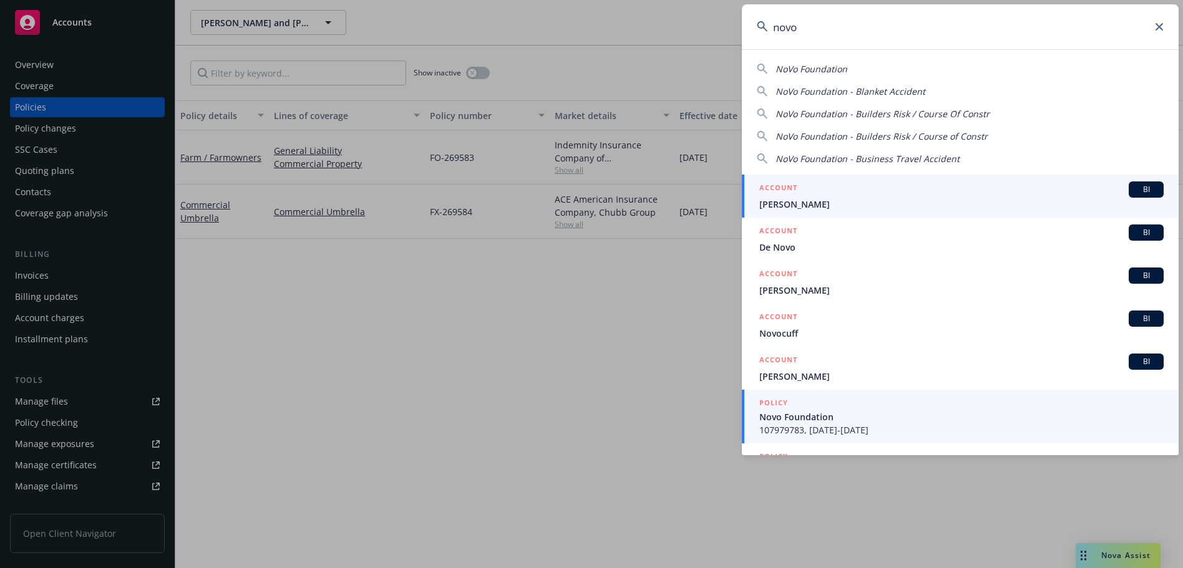
type input "novo"
click at [858, 404] on div "POLICY" at bounding box center [961, 404] width 404 height 14
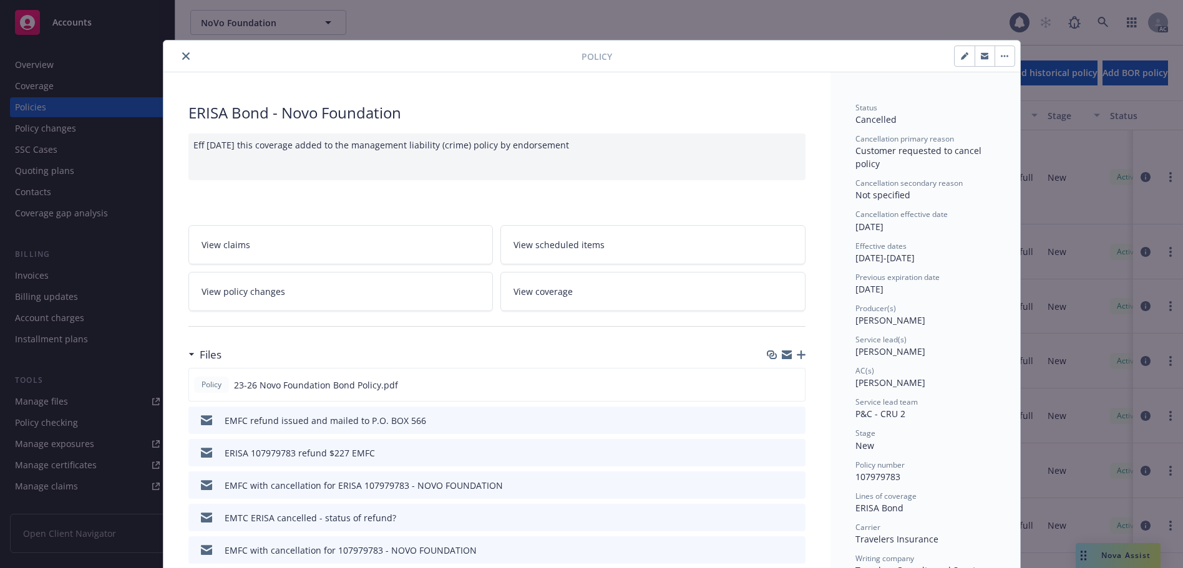
click at [189, 51] on div at bounding box center [374, 56] width 413 height 15
drag, startPoint x: 183, startPoint y: 54, endPoint x: 164, endPoint y: 69, distance: 24.0
click at [182, 57] on icon "close" at bounding box center [185, 55] width 7 height 7
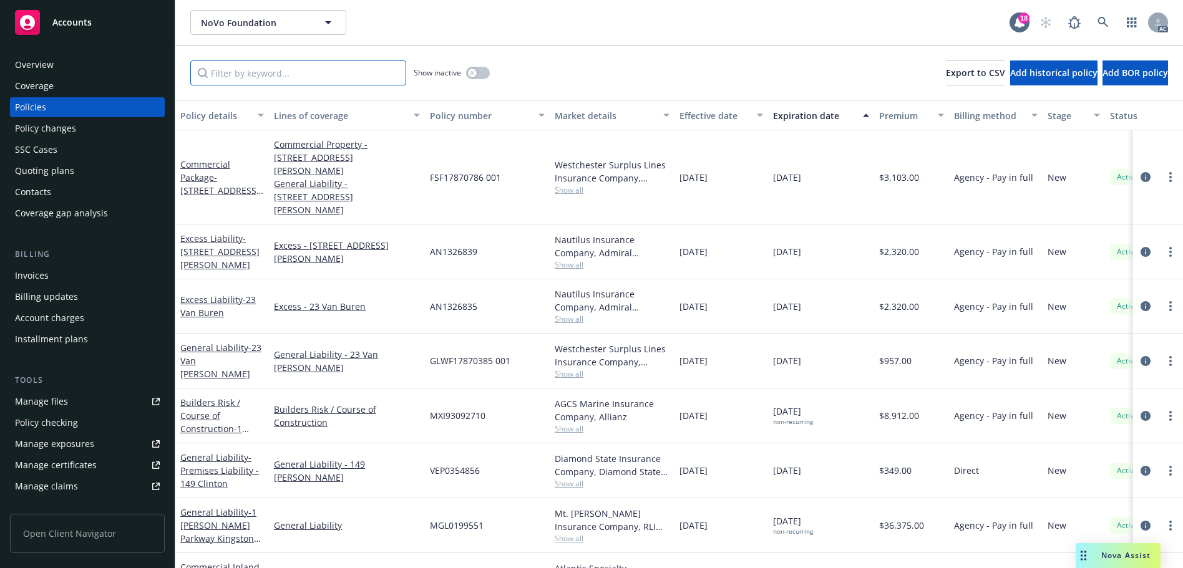
click at [280, 76] on input "Filter by keyword..." at bounding box center [298, 73] width 216 height 25
click at [281, 76] on input "Filter by keyword..." at bounding box center [298, 73] width 216 height 25
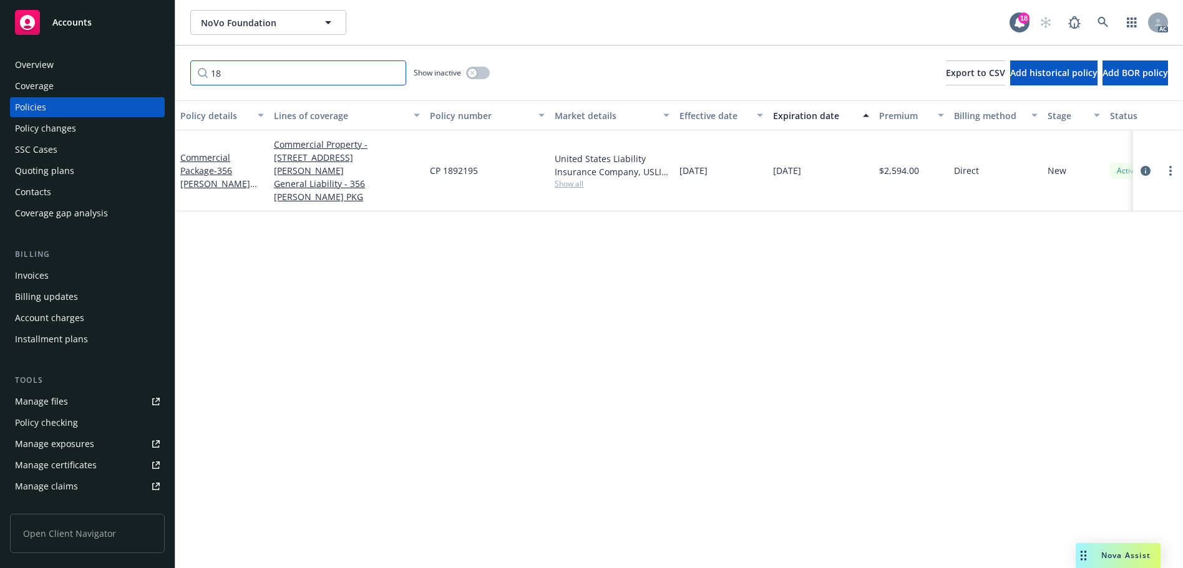
type input "1"
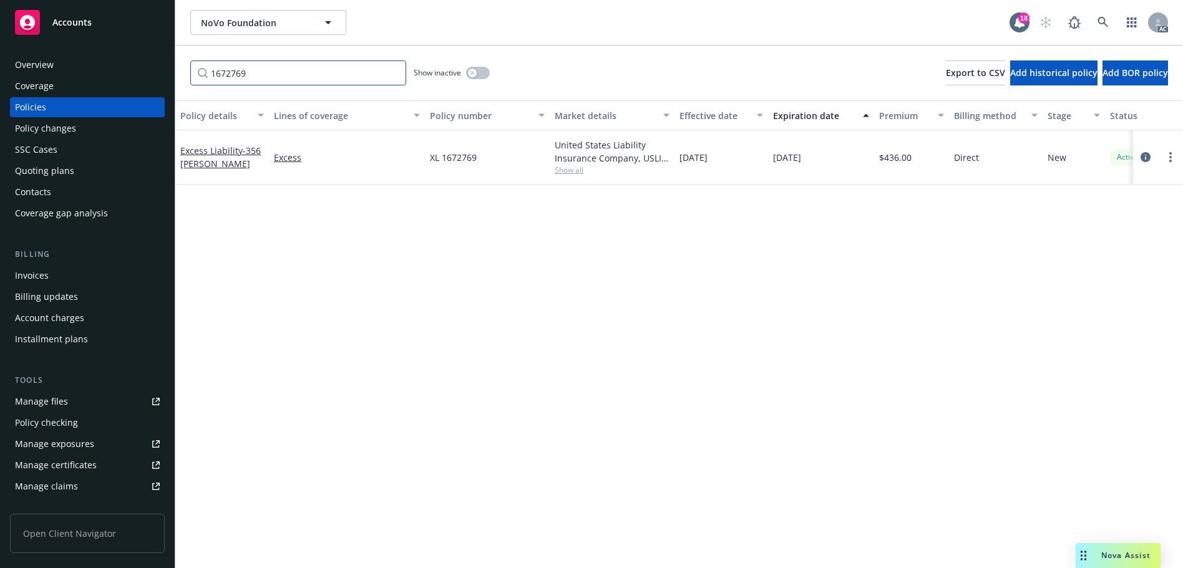
type input "1672769"
click at [1100, 17] on icon at bounding box center [1103, 22] width 11 height 11
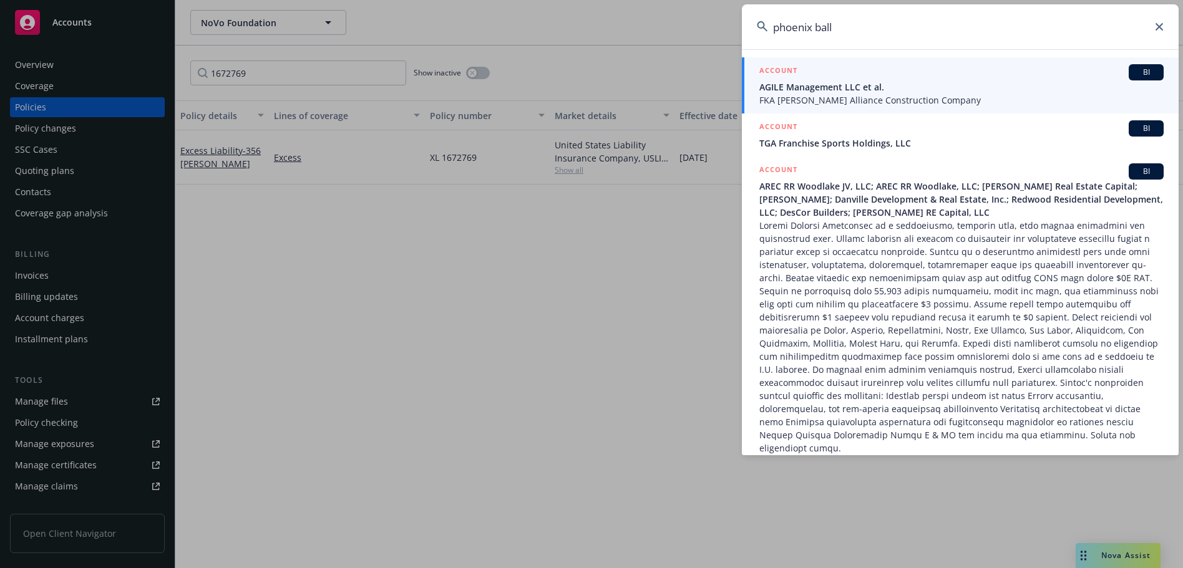
type input "phoenix ball"
click at [829, 96] on span "FKA [PERSON_NAME] Alliance Construction Company" at bounding box center [961, 100] width 404 height 13
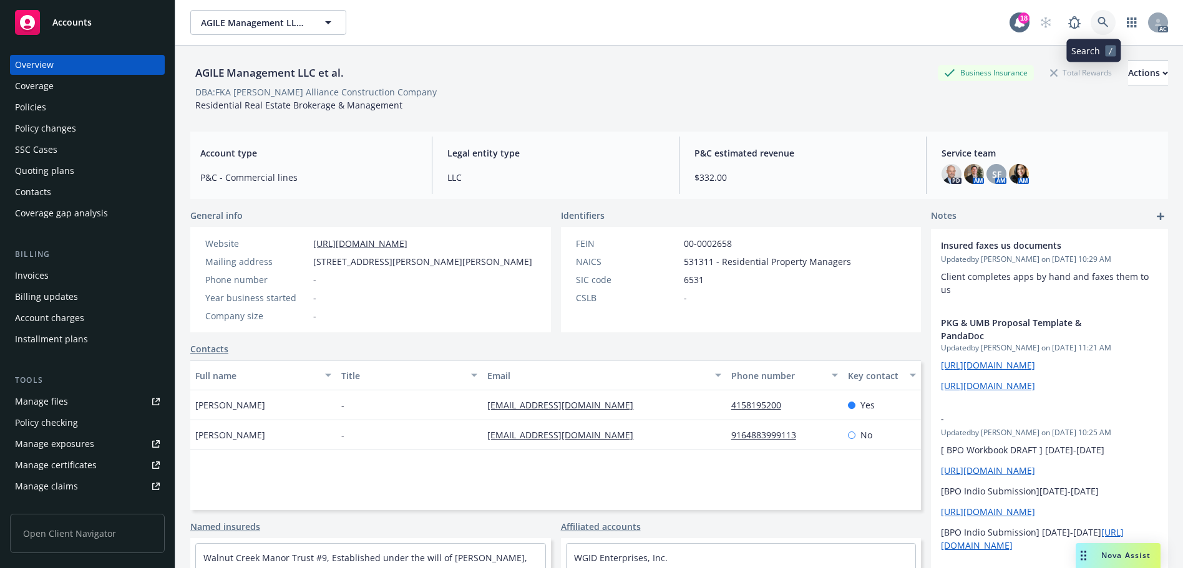
click at [1098, 23] on icon at bounding box center [1103, 22] width 11 height 11
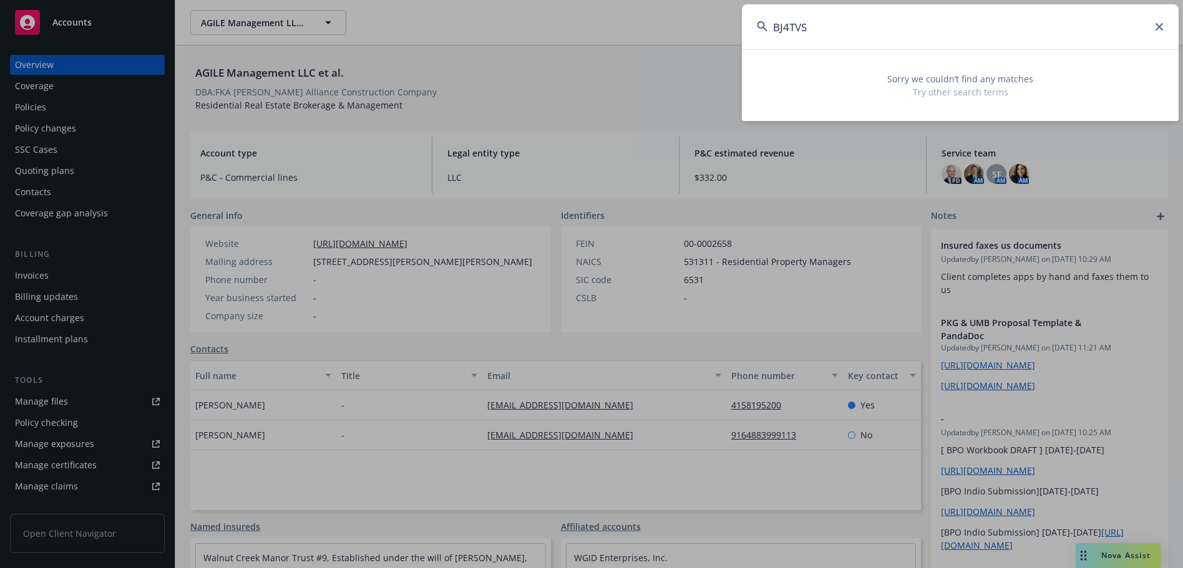
click at [841, 32] on input "BJ4TVS" at bounding box center [960, 26] width 437 height 45
paste input "57 SBA"
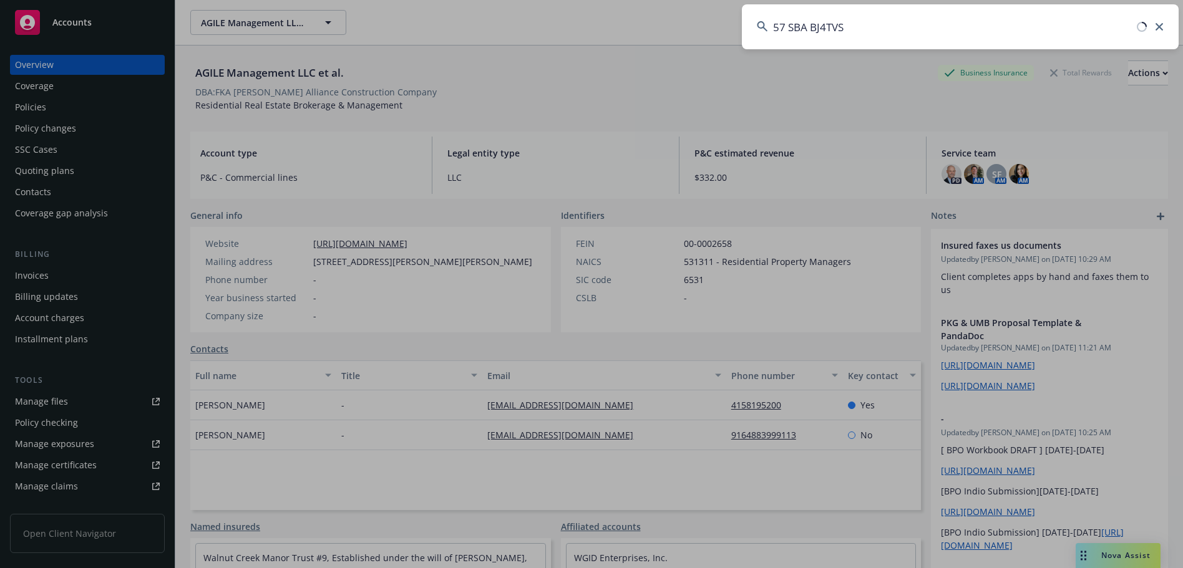
click at [809, 26] on input "57 SBA BJ4TVS" at bounding box center [960, 26] width 437 height 45
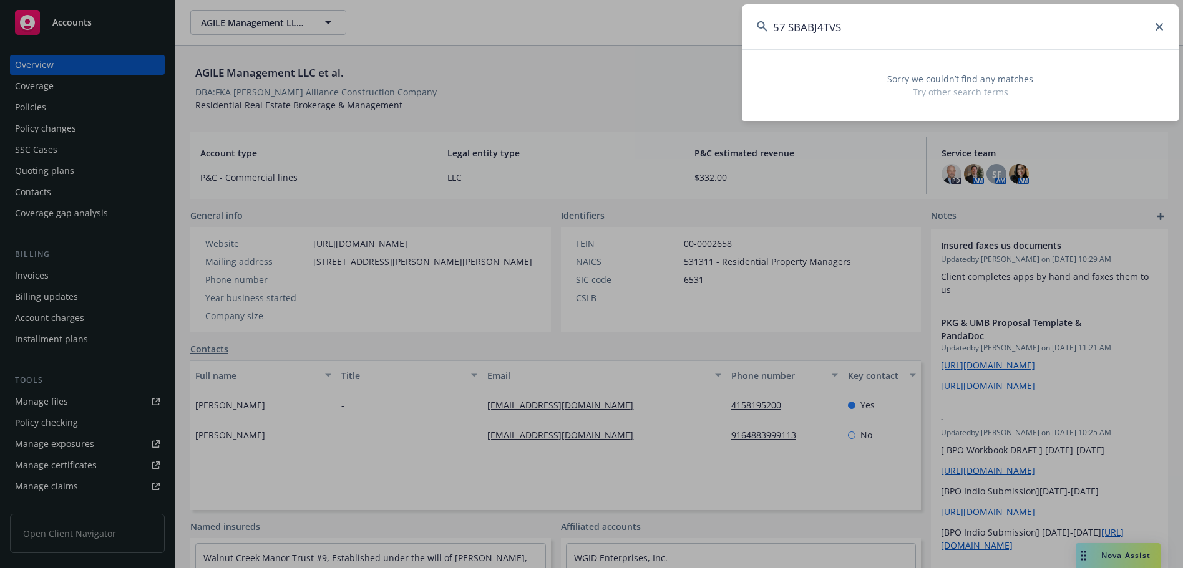
click at [787, 27] on input "57 SBABJ4TVS" at bounding box center [960, 26] width 437 height 45
drag, startPoint x: 846, startPoint y: 32, endPoint x: 772, endPoint y: 40, distance: 74.1
click at [772, 40] on input "57SBABJ4TVS" at bounding box center [960, 26] width 437 height 45
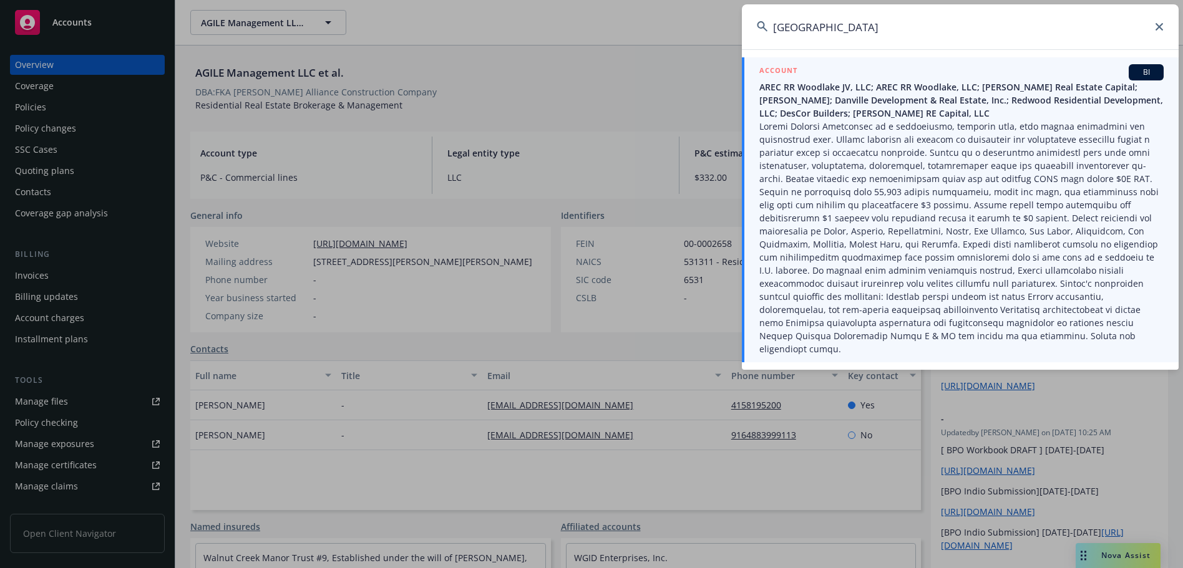
type input "[GEOGRAPHIC_DATA]"
click at [827, 112] on span "AREC RR Woodlake JV, LLC; AREC RR Woodlake, LLC; [PERSON_NAME] Real Estate Capi…" at bounding box center [961, 100] width 404 height 39
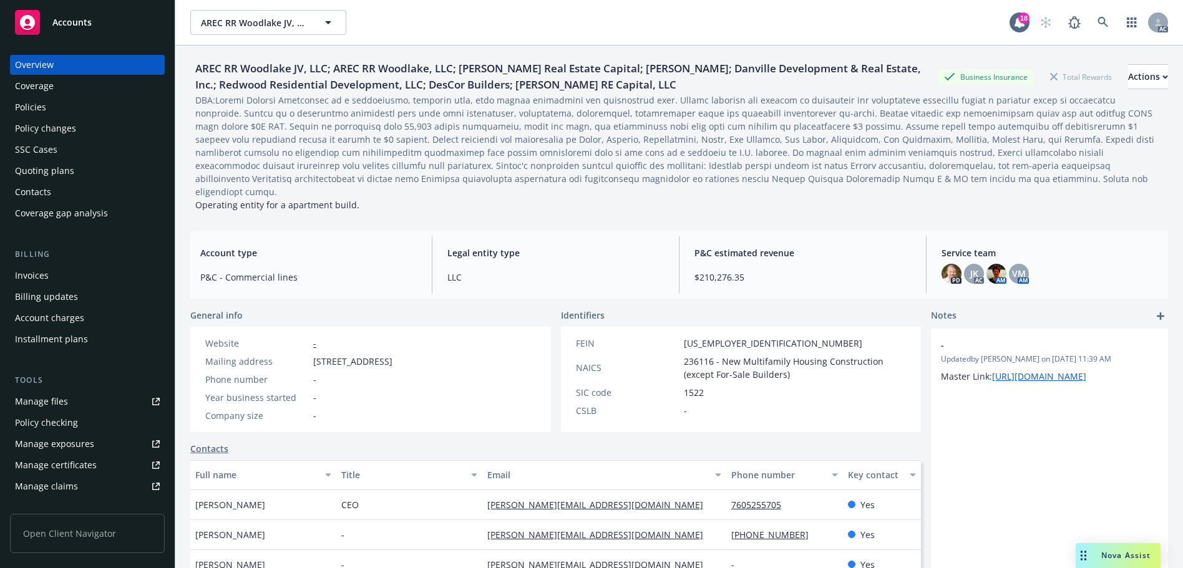
click at [56, 111] on div "Policies" at bounding box center [87, 107] width 145 height 20
